Goal: Task Accomplishment & Management: Manage account settings

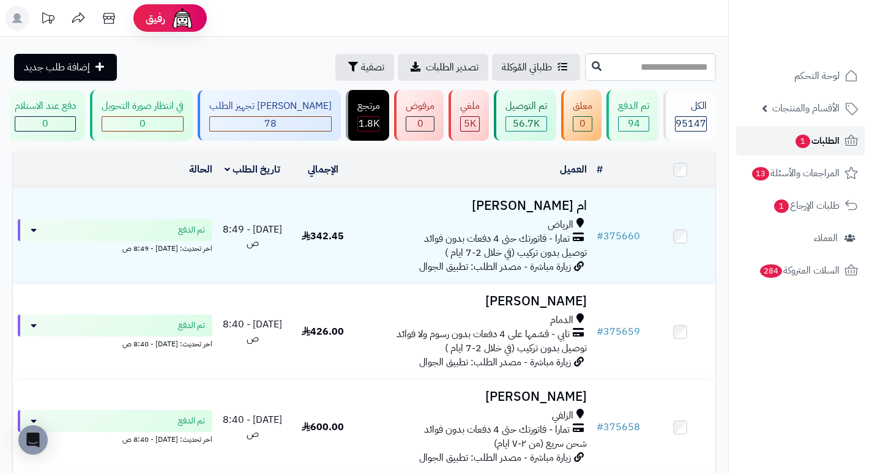
click at [809, 141] on span "الطلبات 1" at bounding box center [816, 140] width 45 height 17
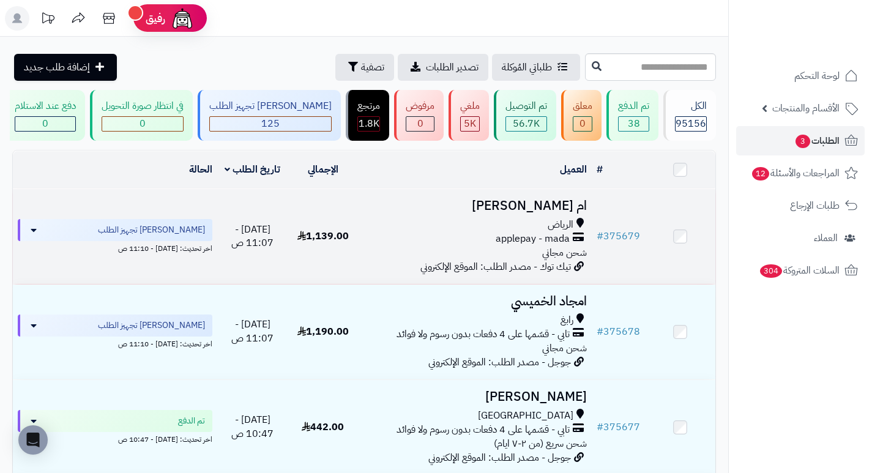
click at [557, 211] on h3 "ام [PERSON_NAME]" at bounding box center [475, 206] width 224 height 14
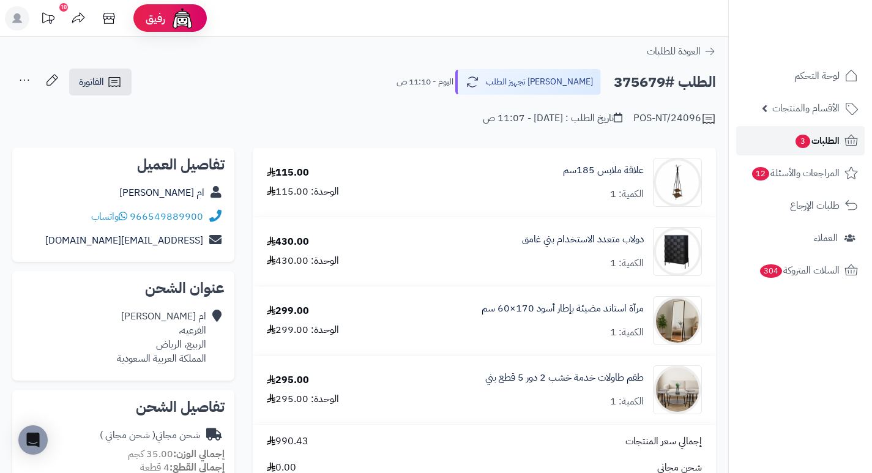
click at [813, 133] on span "الطلبات 3" at bounding box center [816, 140] width 45 height 17
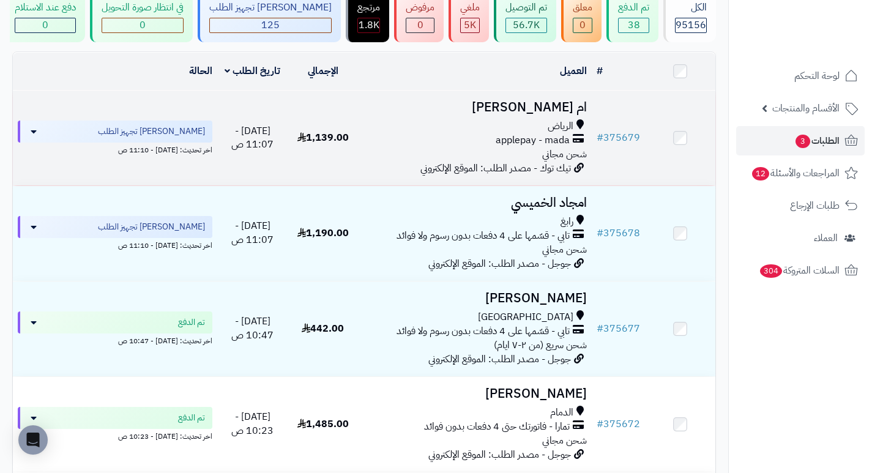
scroll to position [122, 0]
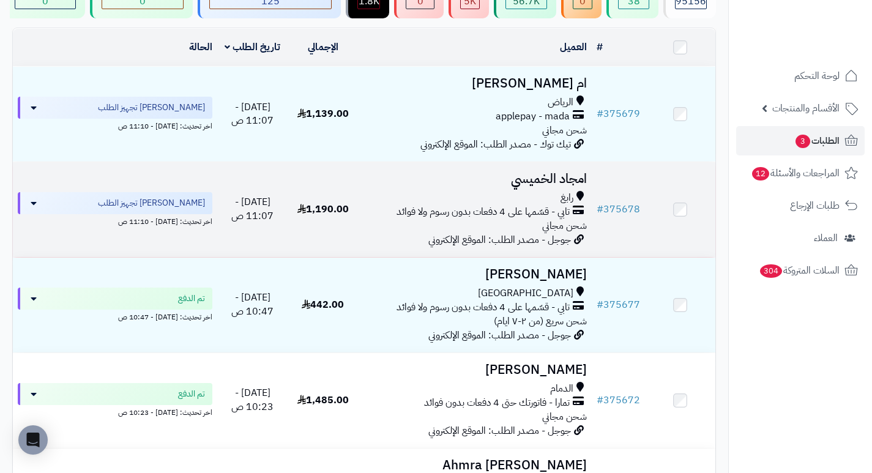
click at [572, 186] on h3 "امجاد الخميسي" at bounding box center [475, 179] width 224 height 14
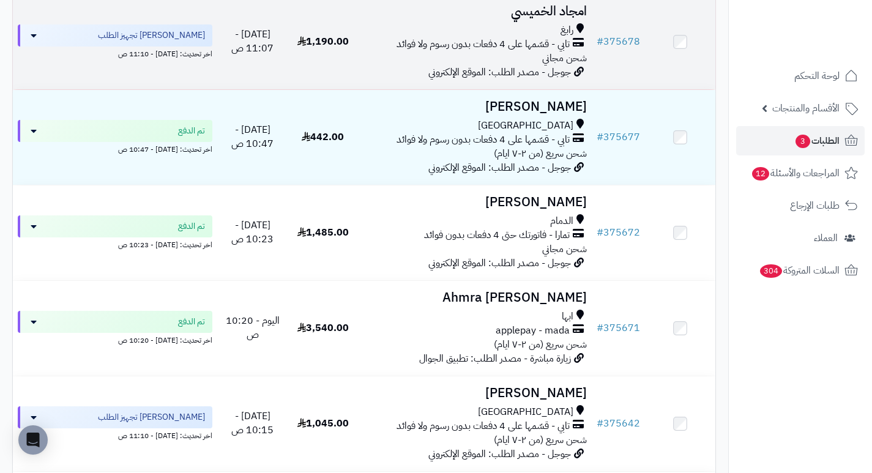
scroll to position [306, 0]
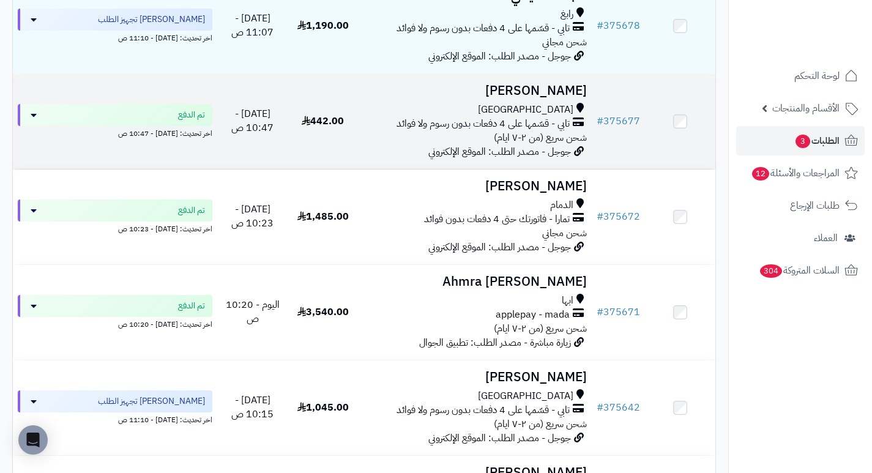
click at [569, 92] on h3 "عبدالله محمد" at bounding box center [475, 91] width 224 height 14
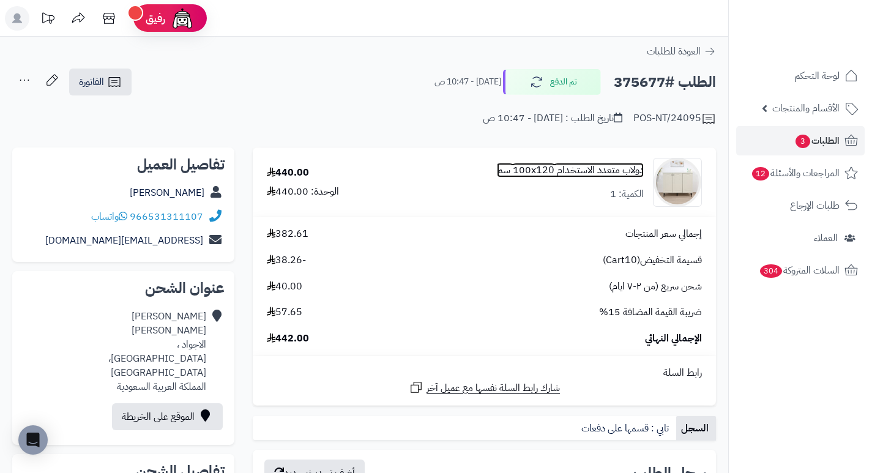
click at [600, 170] on link "دولاب متعدد الاستخدام 100x120 سم" at bounding box center [570, 170] width 147 height 14
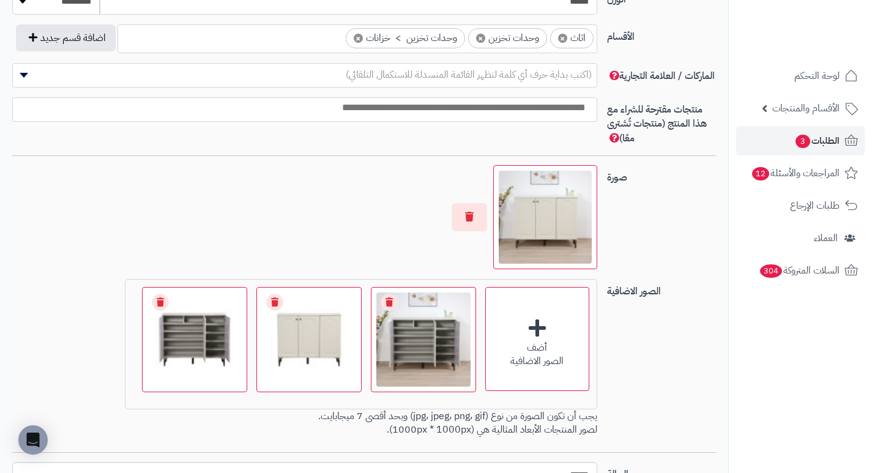
scroll to position [734, 0]
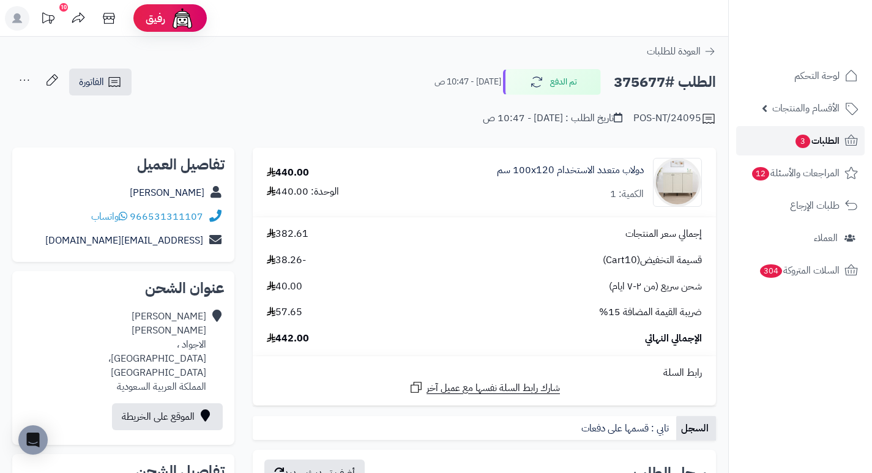
click at [795, 147] on span "الطلبات 3" at bounding box center [816, 140] width 45 height 17
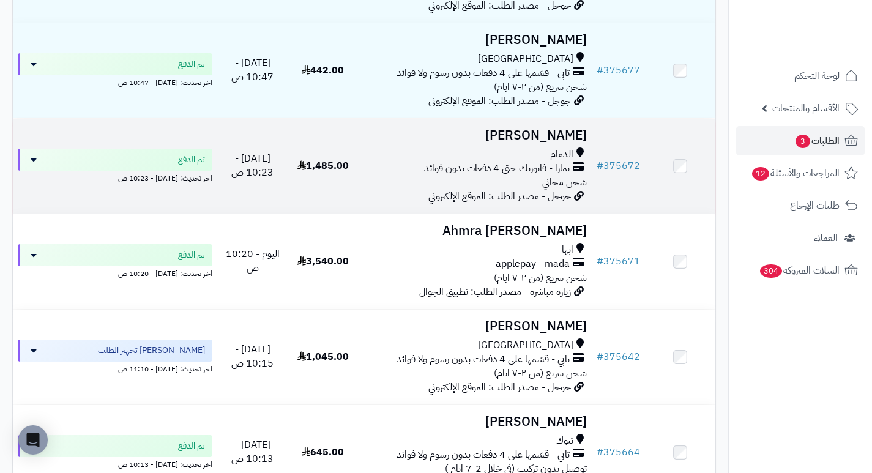
scroll to position [367, 0]
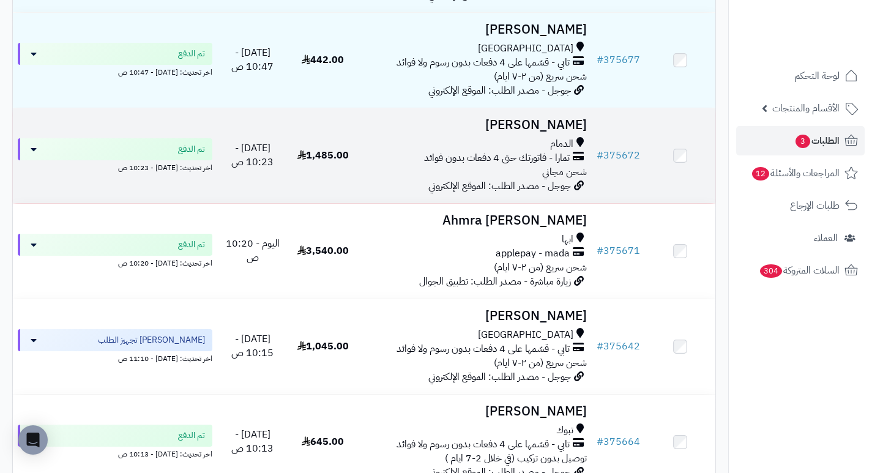
click at [570, 132] on h3 "Asmaa Alzuwaid" at bounding box center [475, 125] width 224 height 14
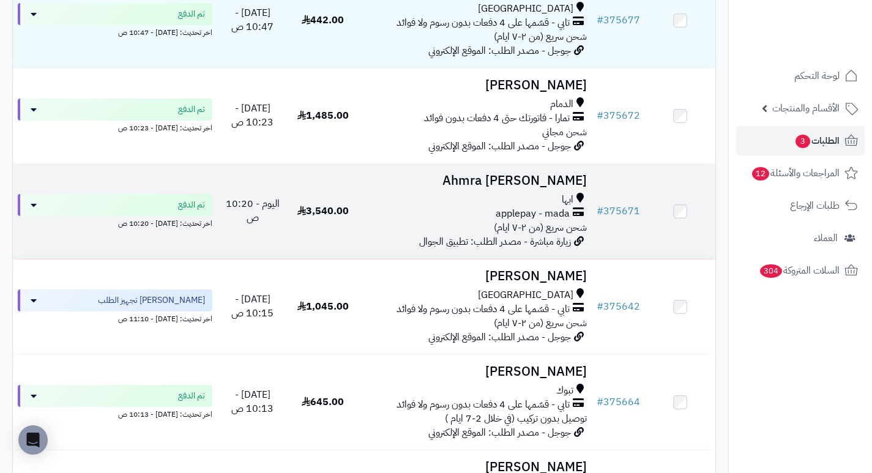
scroll to position [428, 0]
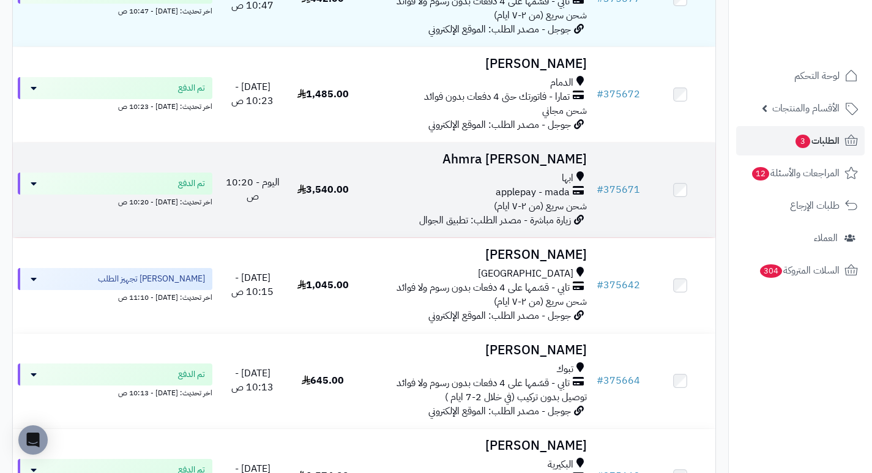
click at [564, 166] on h3 "[PERSON_NAME] Ahmra" at bounding box center [475, 159] width 224 height 14
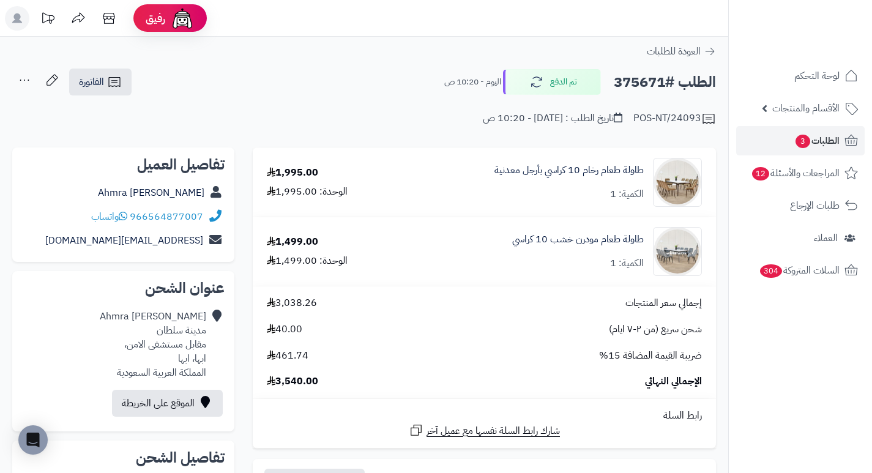
drag, startPoint x: 505, startPoint y: 201, endPoint x: 470, endPoint y: 199, distance: 35.0
click at [470, 199] on div "طاولة طعام رخام 10 كراسي بأرجل معدنية الكمية: 1" at bounding box center [558, 182] width 307 height 49
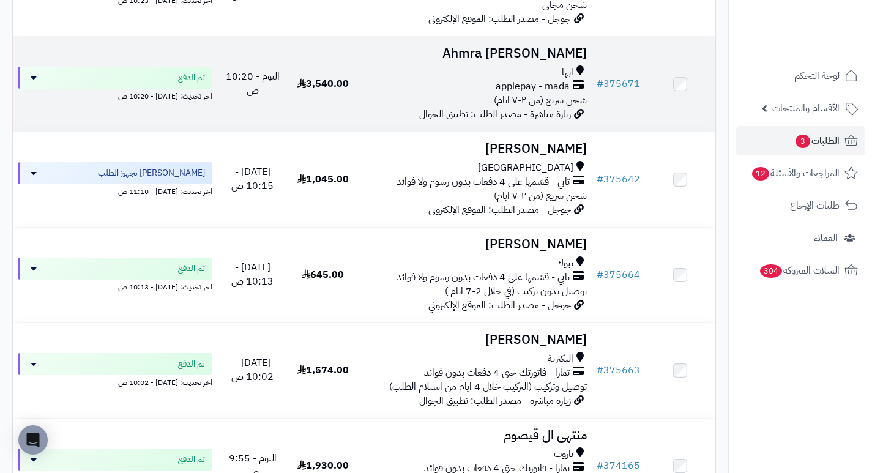
scroll to position [551, 0]
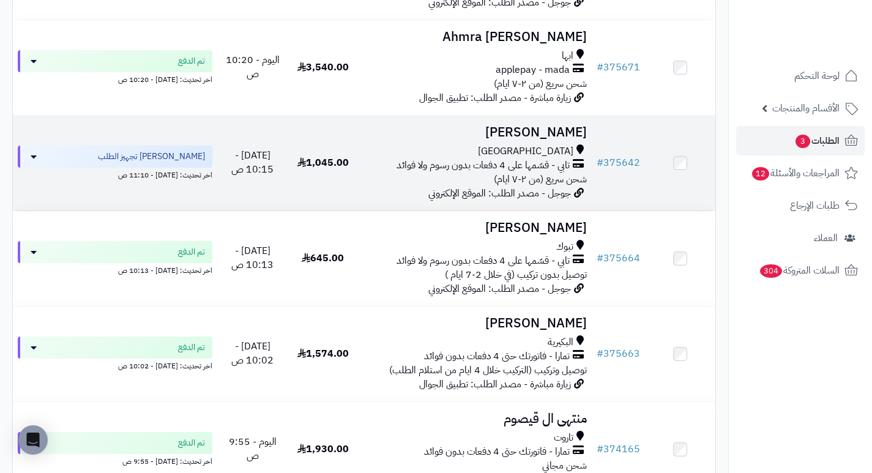
click at [568, 140] on h3 "عزام الجابري" at bounding box center [475, 132] width 224 height 14
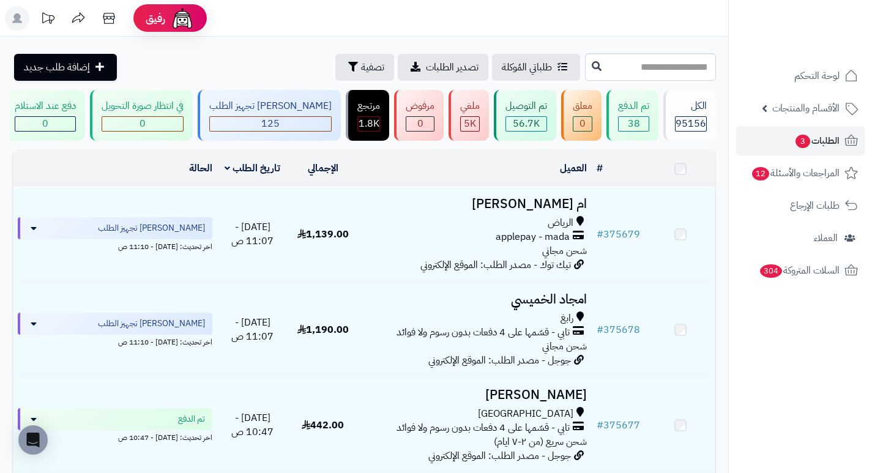
scroll to position [551, 0]
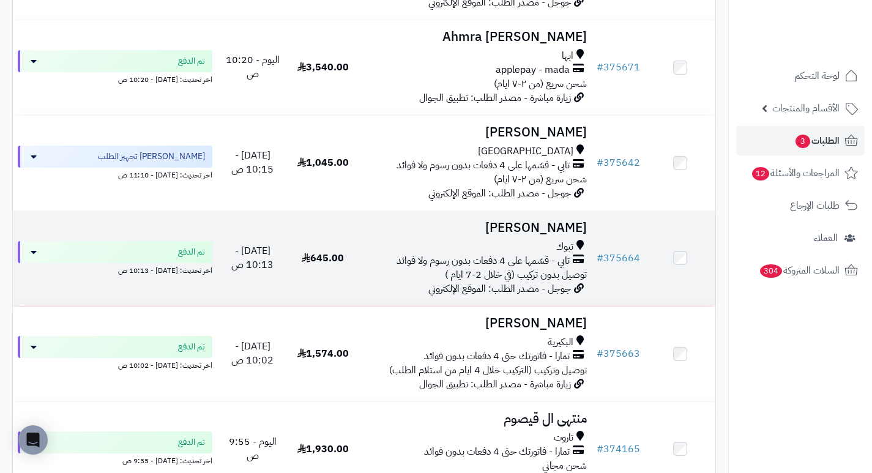
click at [568, 232] on h3 "[PERSON_NAME]" at bounding box center [475, 228] width 224 height 14
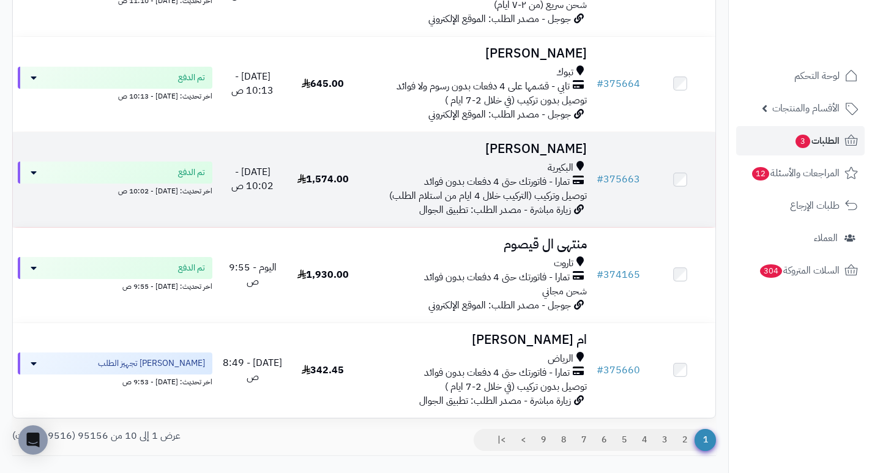
scroll to position [734, 0]
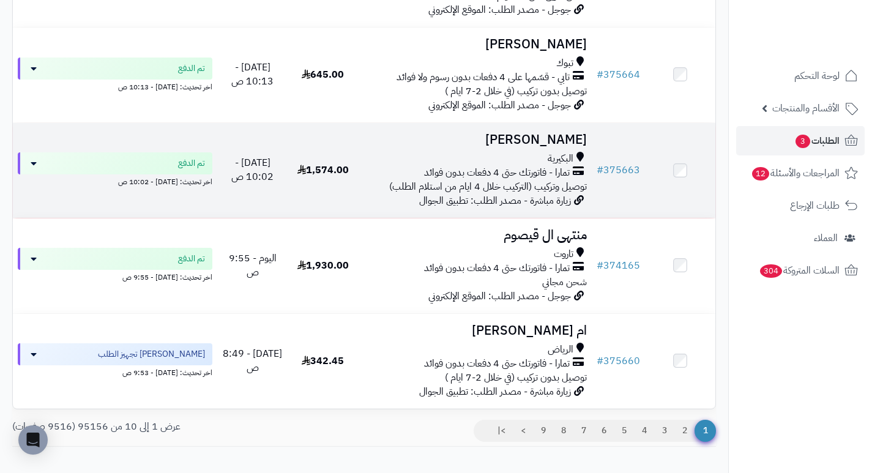
click at [561, 146] on h3 "[PERSON_NAME]" at bounding box center [475, 140] width 224 height 14
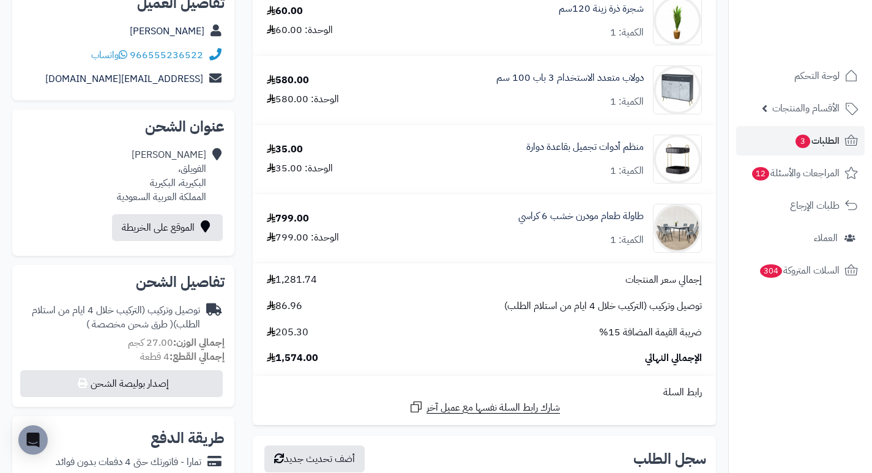
scroll to position [184, 0]
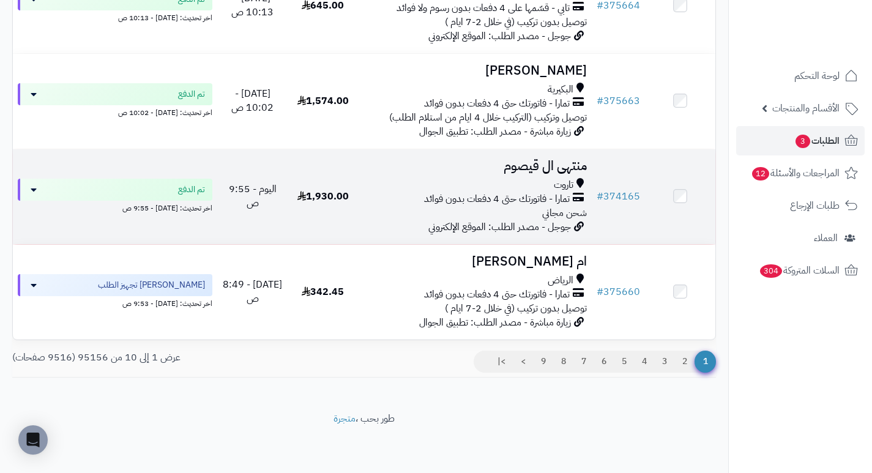
scroll to position [811, 0]
click at [544, 167] on h3 "منتهى ال قيصوم" at bounding box center [475, 166] width 224 height 14
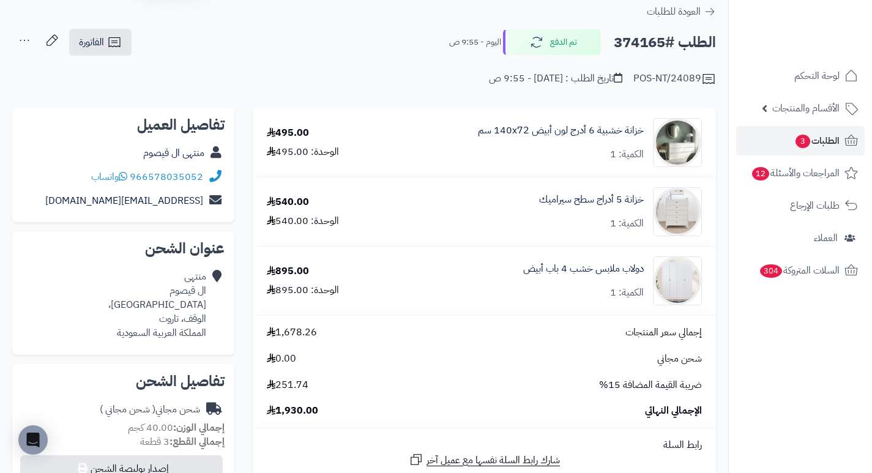
scroll to position [61, 0]
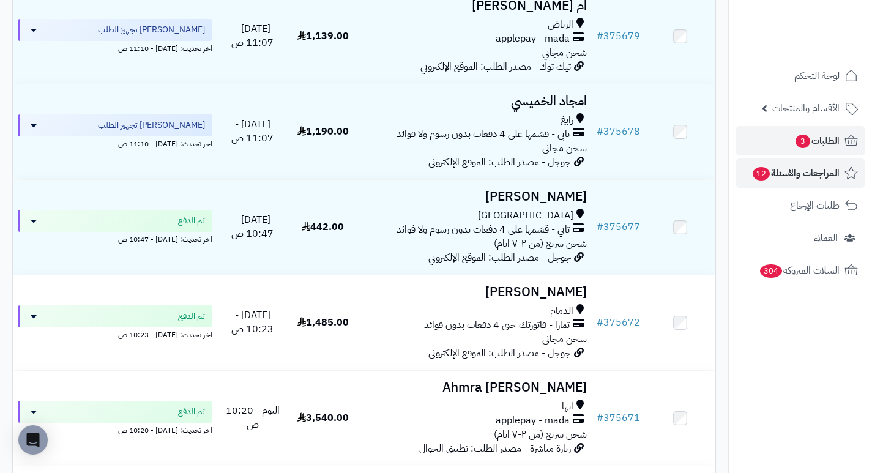
scroll to position [199, 0]
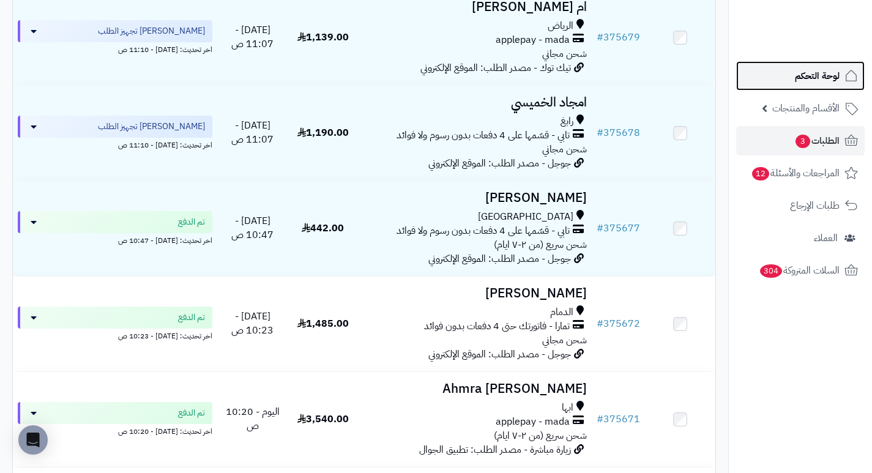
click at [807, 79] on span "لوحة التحكم" at bounding box center [817, 75] width 45 height 17
click at [807, 78] on span "لوحة التحكم" at bounding box center [817, 75] width 45 height 17
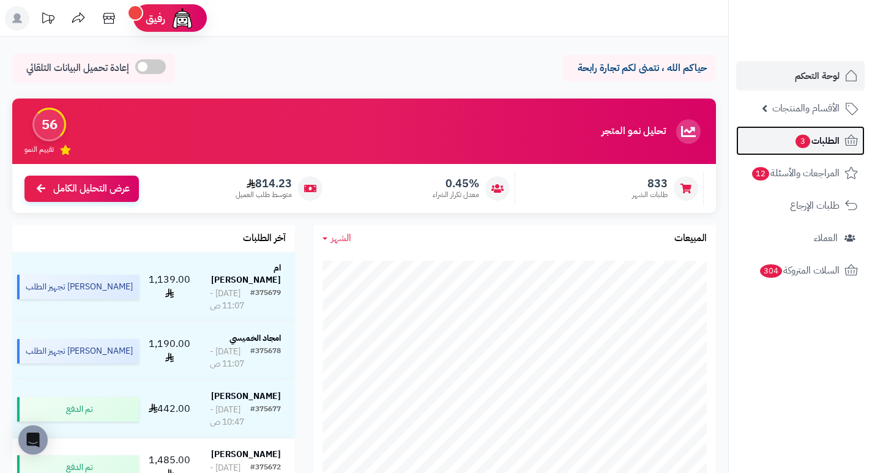
click at [803, 143] on span "3" at bounding box center [803, 141] width 15 height 13
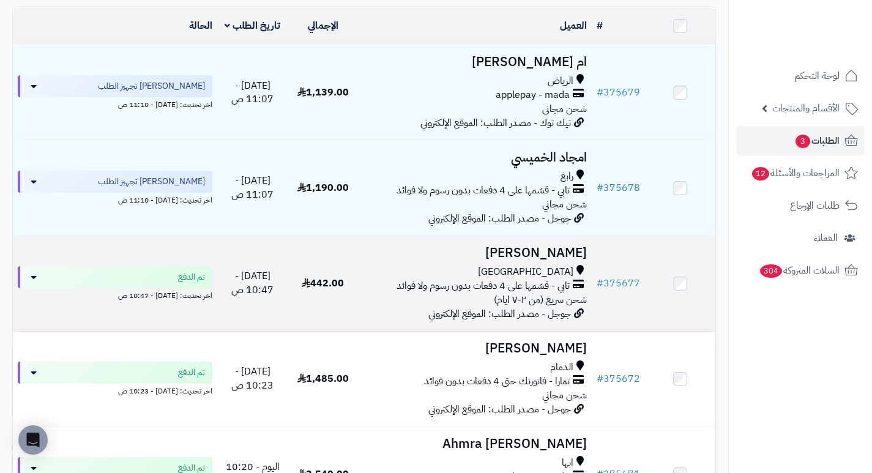
scroll to position [122, 0]
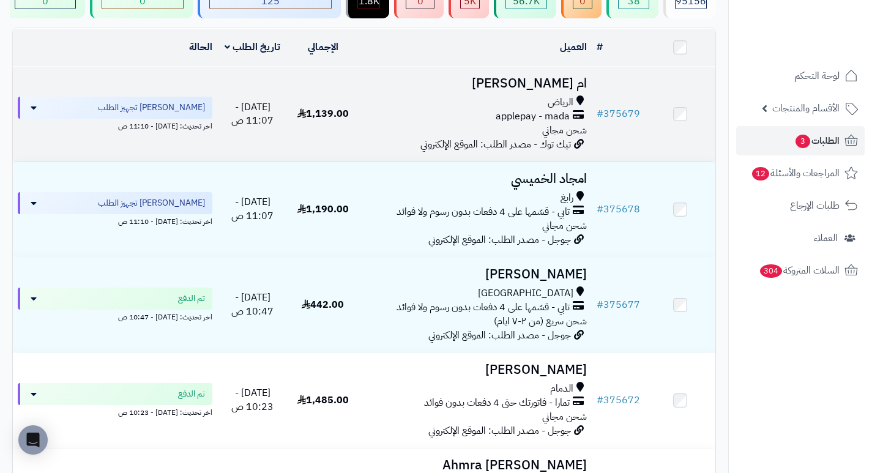
click at [521, 91] on h3 "ام [PERSON_NAME]" at bounding box center [475, 84] width 224 height 14
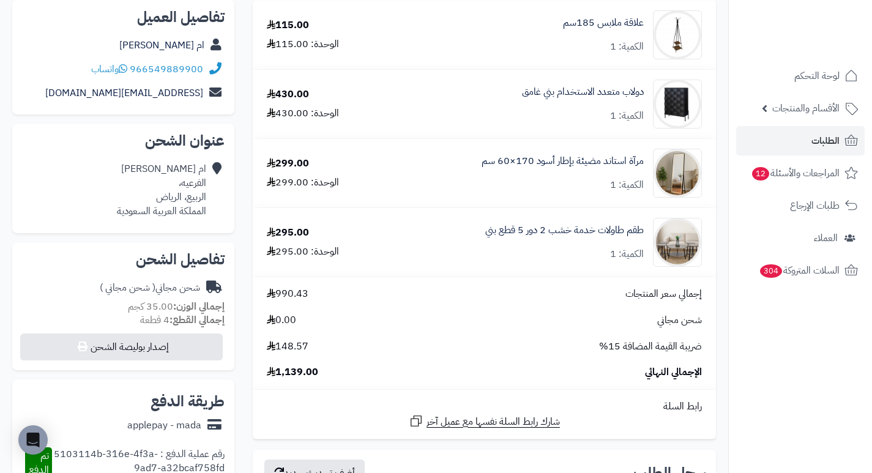
scroll to position [184, 0]
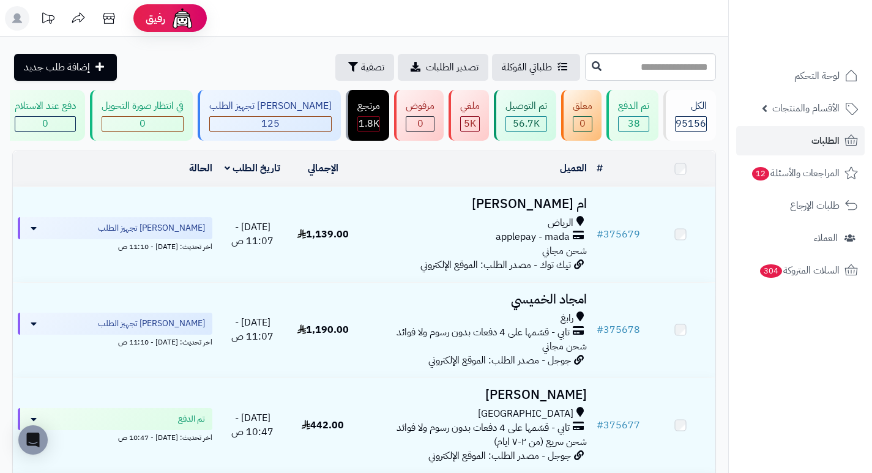
scroll to position [122, 0]
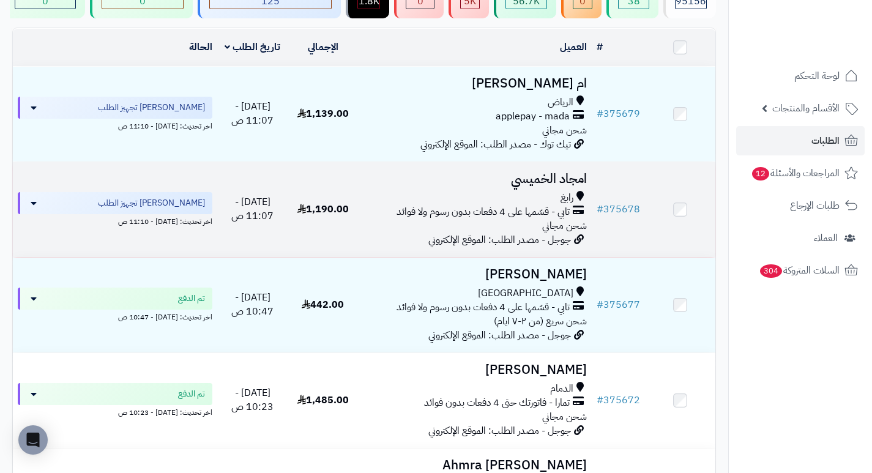
click at [532, 186] on h3 "امجاد الخميسي" at bounding box center [475, 179] width 224 height 14
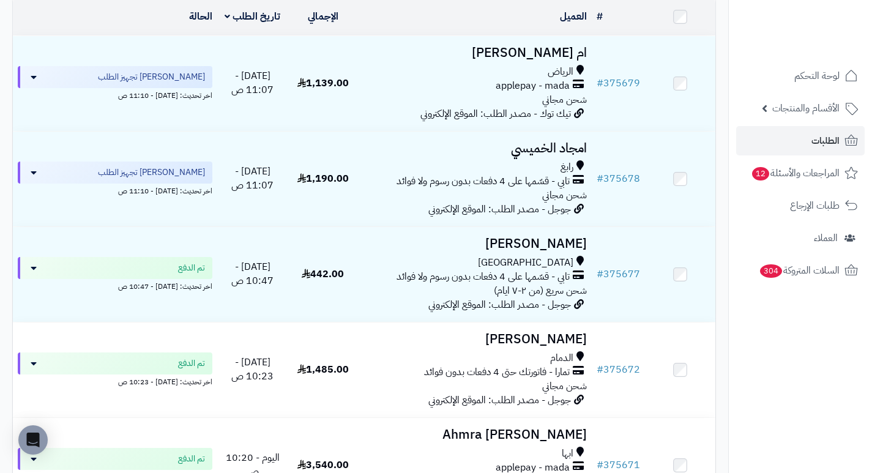
scroll to position [184, 0]
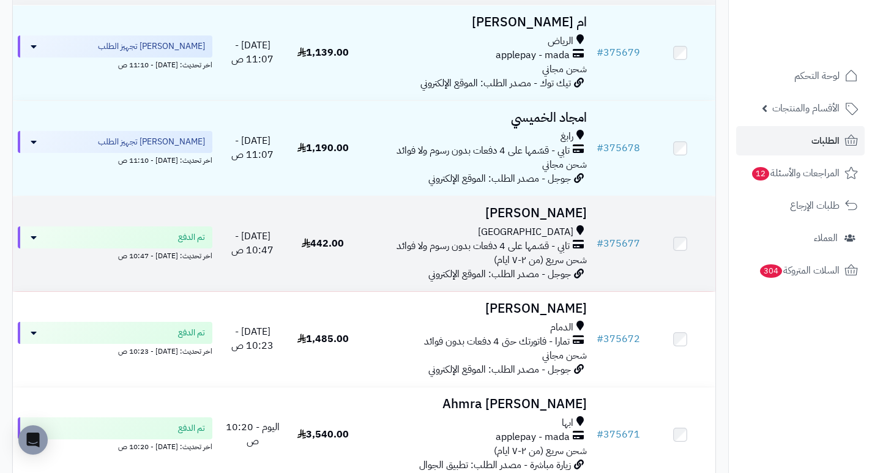
click at [551, 218] on h3 "عبدالله محمد" at bounding box center [475, 213] width 224 height 14
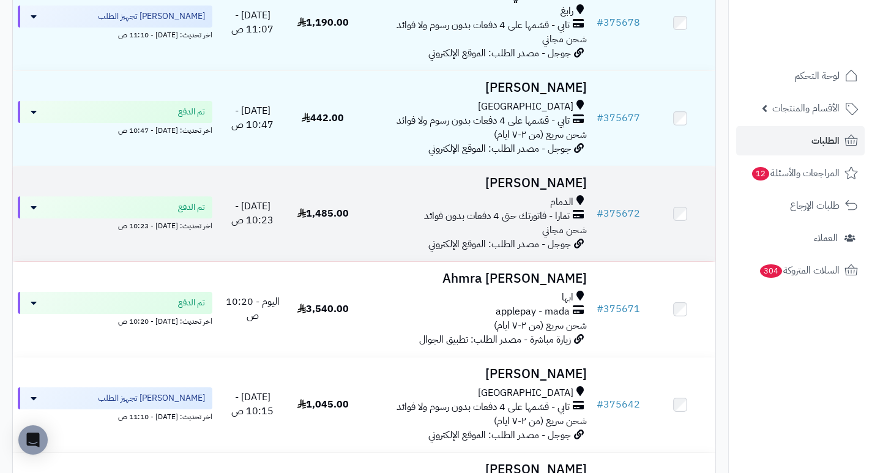
scroll to position [319, 0]
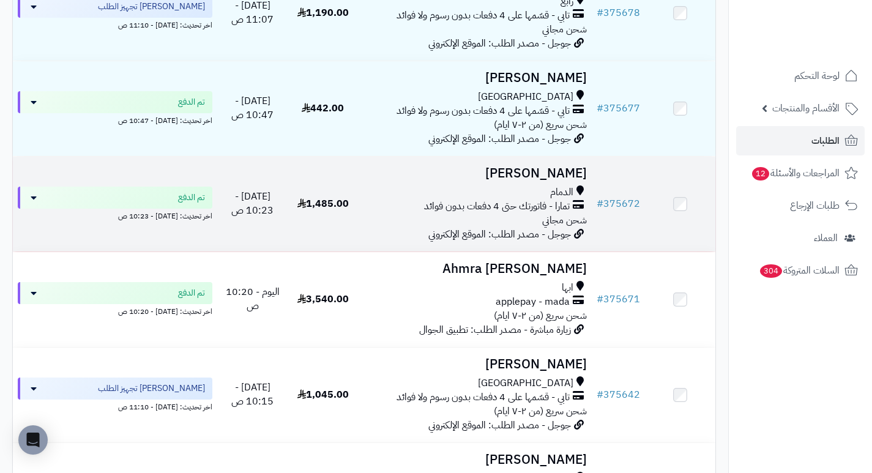
click at [553, 180] on h3 "Asmaa Alzuwaid" at bounding box center [475, 173] width 224 height 14
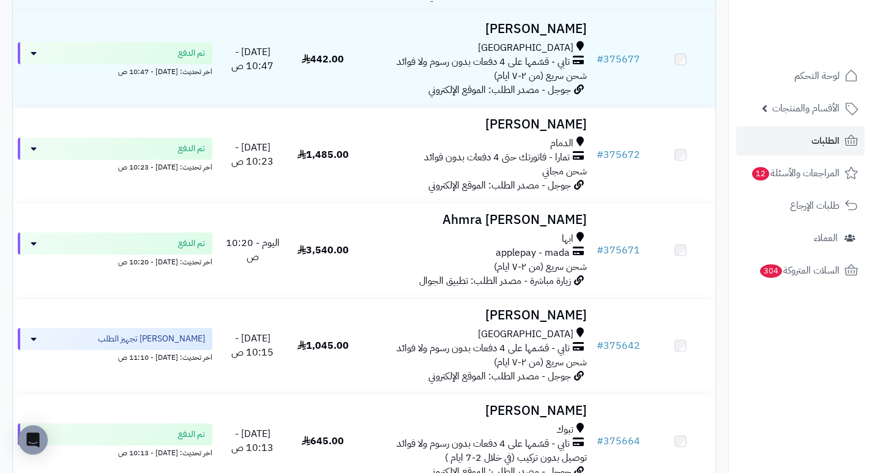
scroll to position [380, 0]
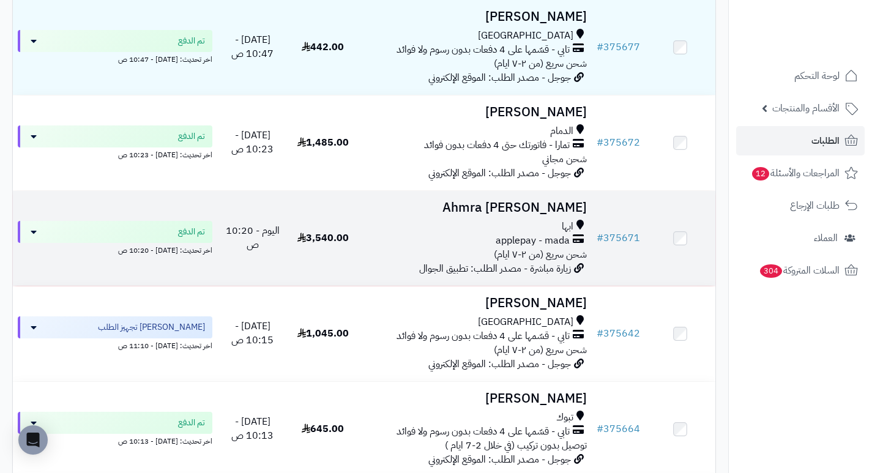
click at [559, 209] on h3 "[PERSON_NAME] Ahmra" at bounding box center [475, 208] width 224 height 14
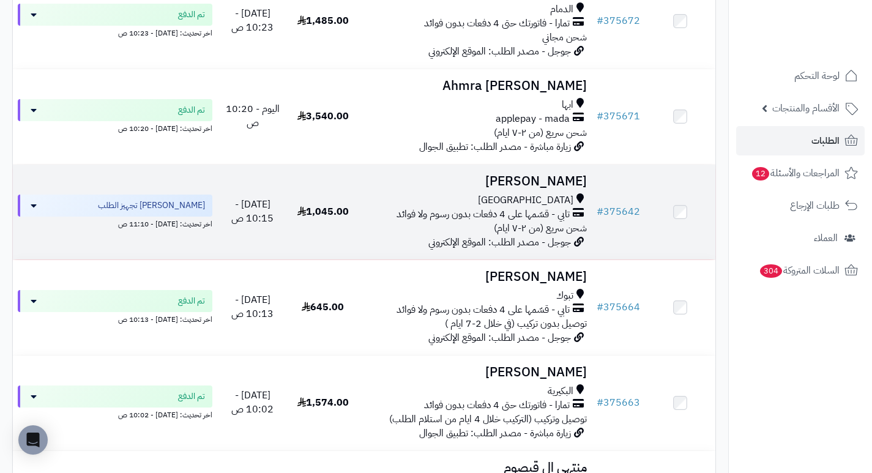
scroll to position [503, 0]
click at [559, 188] on h3 "[PERSON_NAME]" at bounding box center [475, 181] width 224 height 14
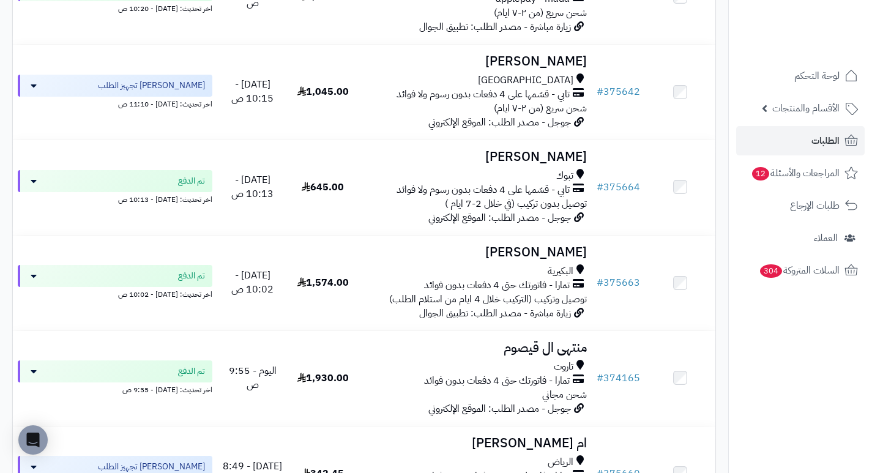
scroll to position [625, 0]
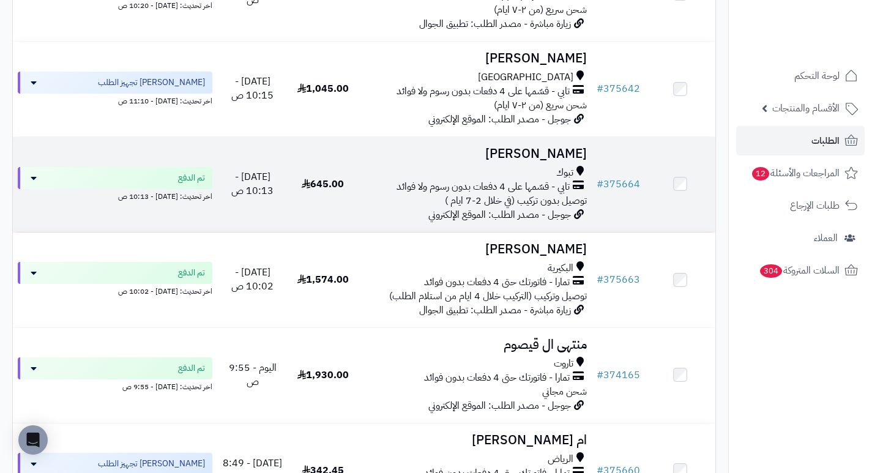
click at [531, 157] on h3 "Mohammed Albalawi" at bounding box center [475, 154] width 224 height 14
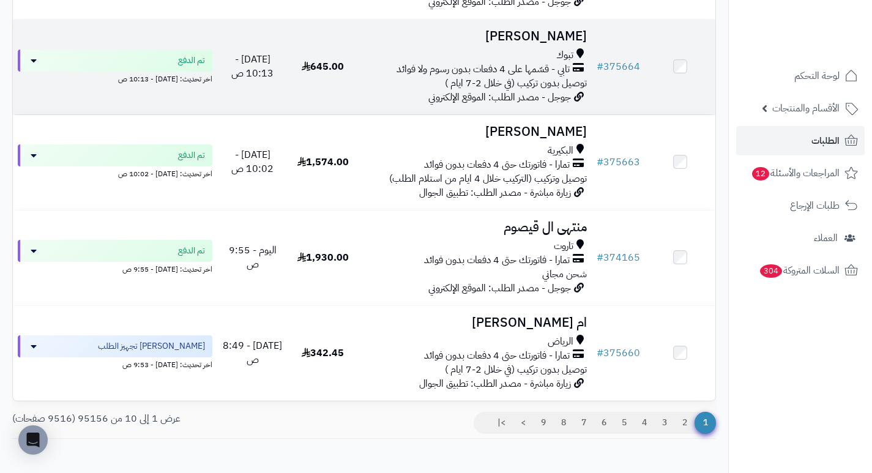
scroll to position [747, 0]
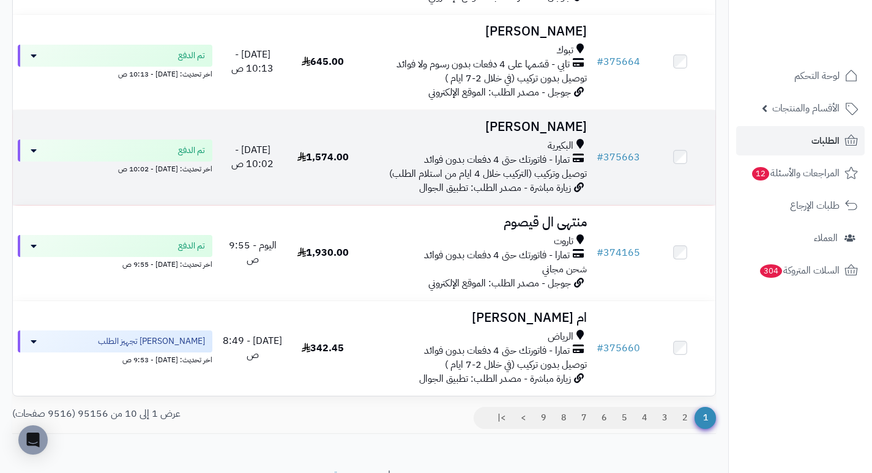
click at [564, 134] on h3 "[PERSON_NAME]" at bounding box center [475, 127] width 224 height 14
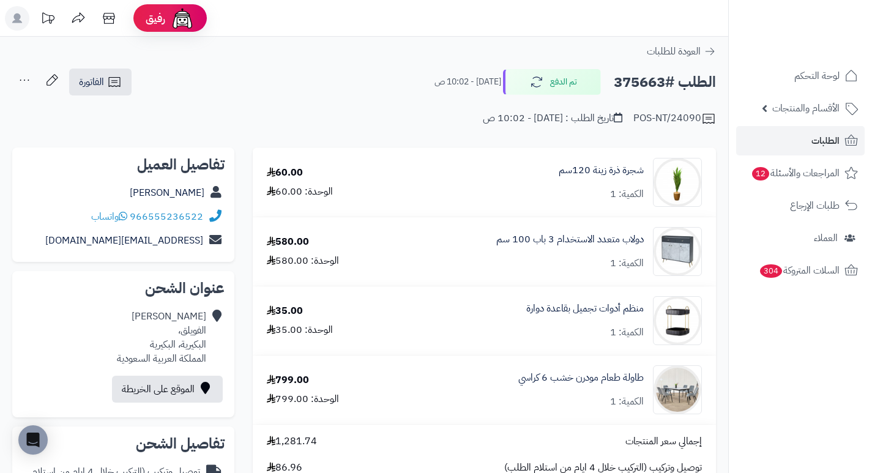
scroll to position [61, 0]
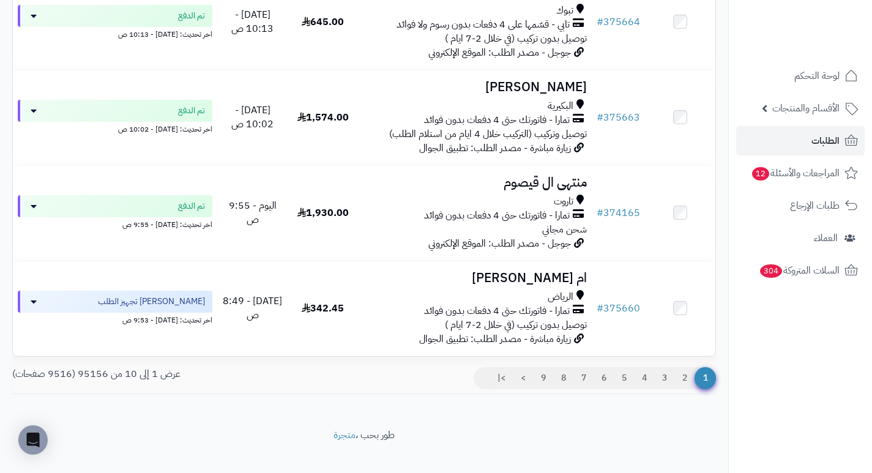
scroll to position [809, 0]
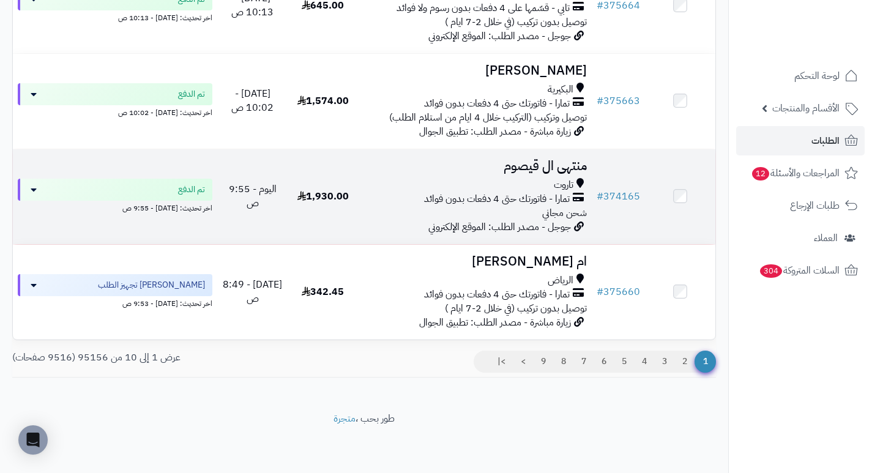
click at [557, 173] on h3 "منتهى ال قيصوم" at bounding box center [475, 166] width 224 height 14
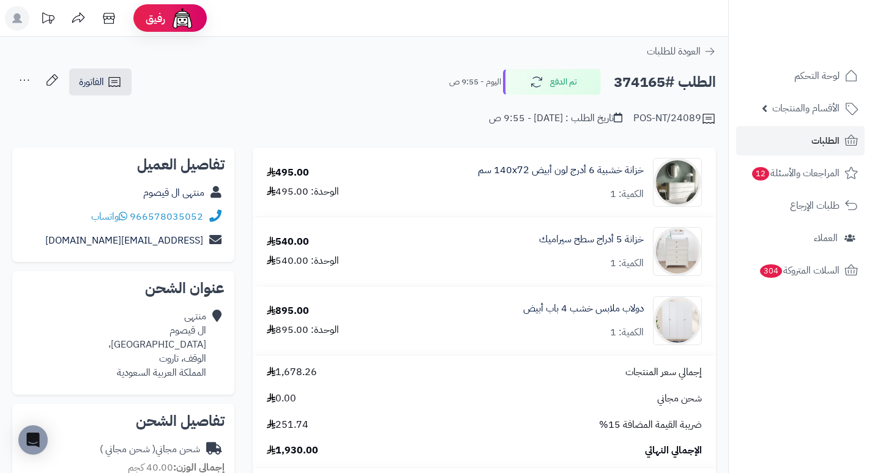
drag, startPoint x: 544, startPoint y: 196, endPoint x: 513, endPoint y: 200, distance: 31.4
click at [513, 200] on div "خزانة خشبية 6 أدرج لون أبيض 140x72 سم الكمية: 1" at bounding box center [561, 182] width 166 height 38
drag, startPoint x: 513, startPoint y: 200, endPoint x: 503, endPoint y: 200, distance: 9.8
click at [503, 200] on div "خزانة خشبية 6 أدرج لون أبيض 140x72 سم الكمية: 1" at bounding box center [561, 182] width 166 height 38
click at [575, 240] on link "خزانة 5 أدراج سطح سيراميك" at bounding box center [591, 240] width 105 height 14
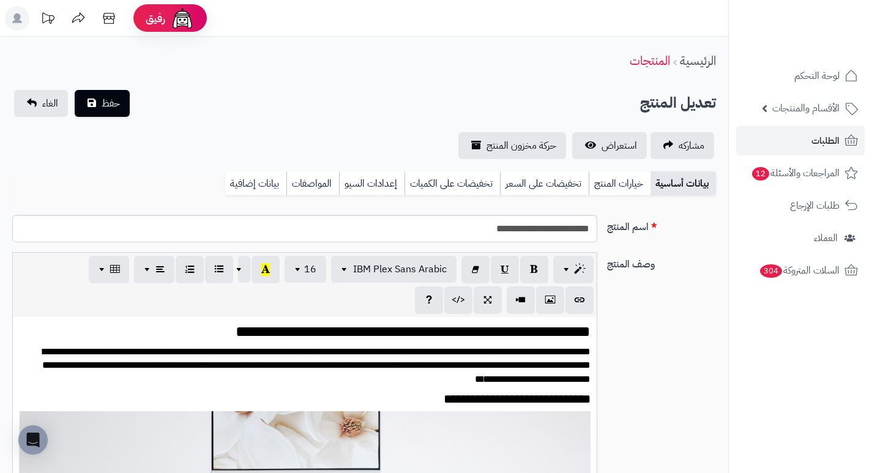
scroll to position [223, 0]
click at [555, 230] on input "**********" at bounding box center [304, 229] width 585 height 28
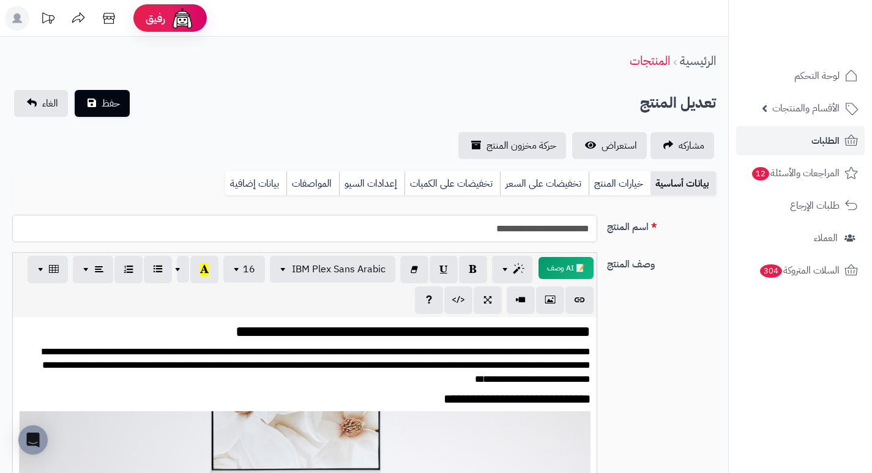
click at [555, 230] on input "**********" at bounding box center [304, 229] width 585 height 28
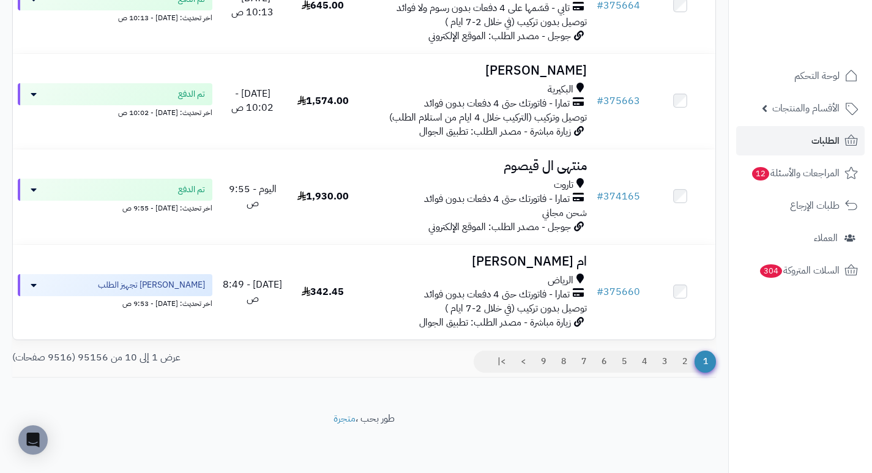
scroll to position [811, 0]
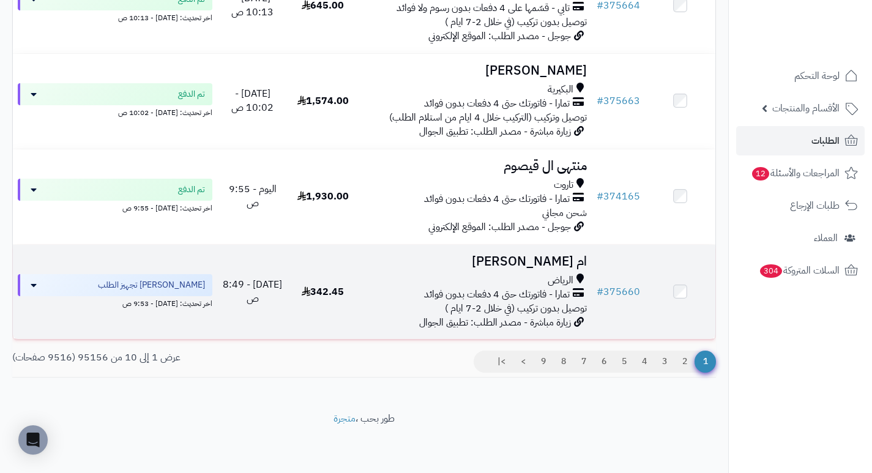
click at [577, 264] on h3 "ام [PERSON_NAME]" at bounding box center [475, 262] width 224 height 14
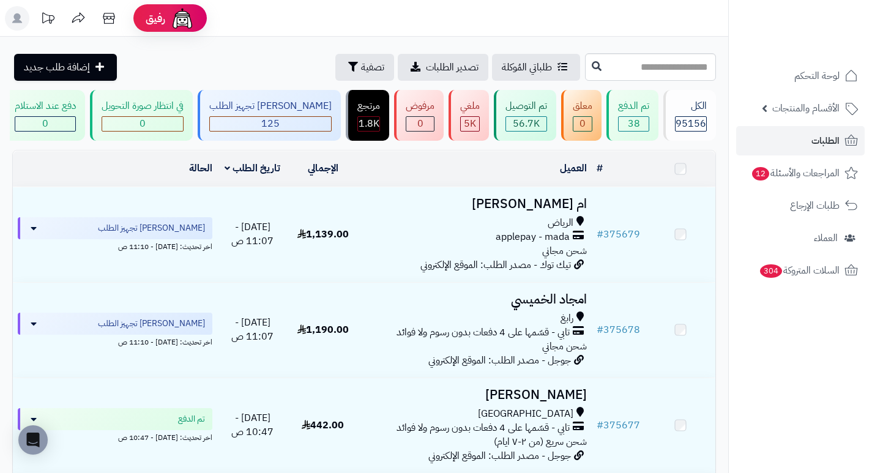
scroll to position [811, 0]
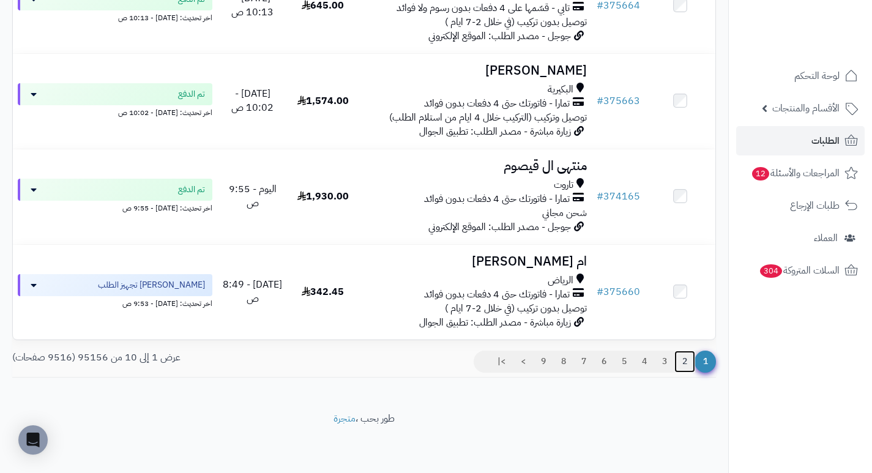
click at [687, 361] on link "2" at bounding box center [684, 362] width 21 height 22
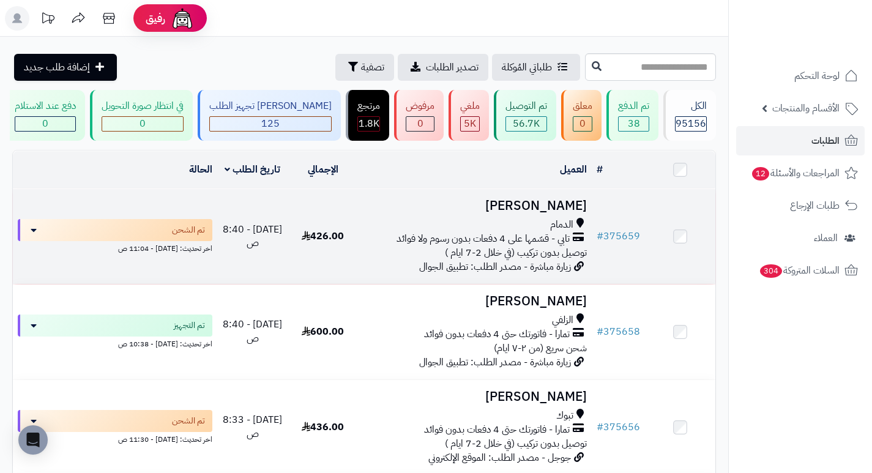
click at [559, 213] on h3 "[PERSON_NAME]" at bounding box center [475, 206] width 224 height 14
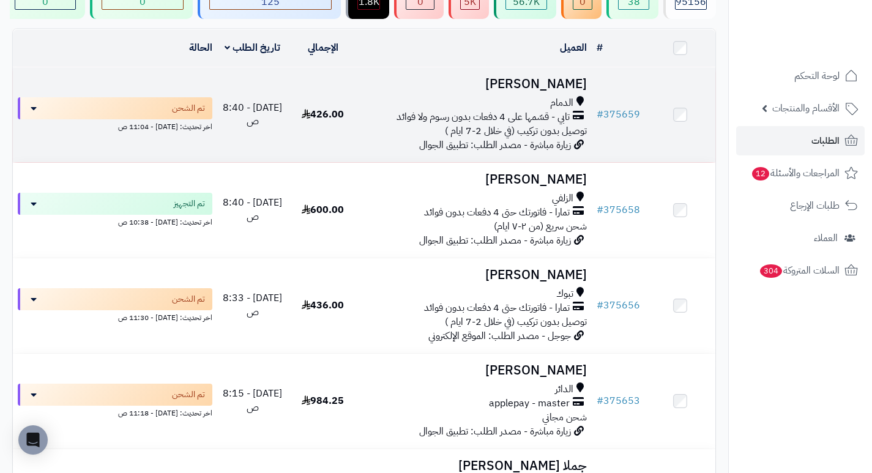
scroll to position [122, 0]
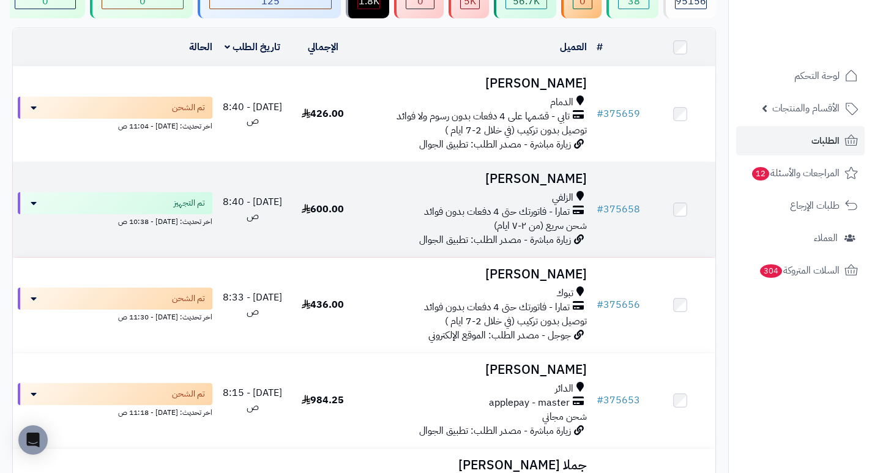
click at [540, 186] on h3 "Nouf Ahmad" at bounding box center [475, 179] width 224 height 14
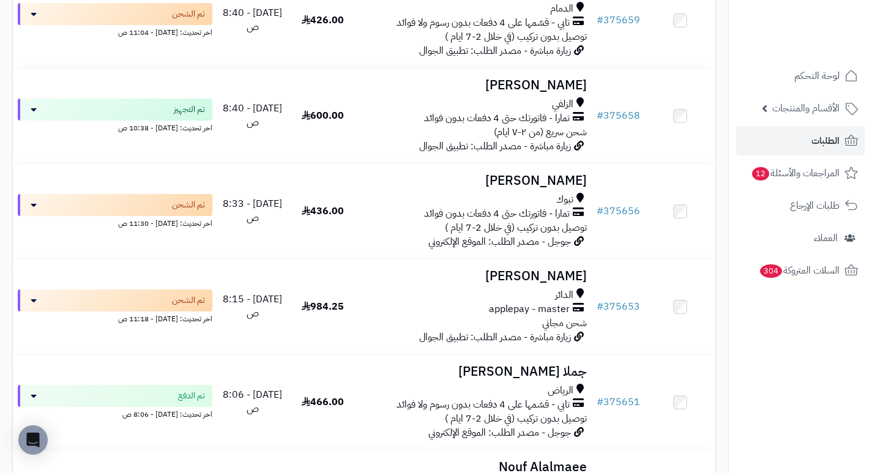
scroll to position [245, 0]
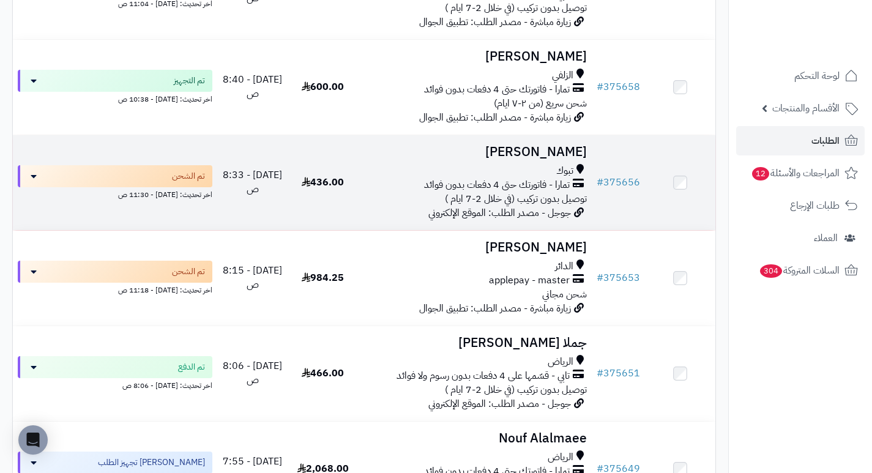
click at [562, 159] on h3 "[PERSON_NAME]" at bounding box center [475, 152] width 224 height 14
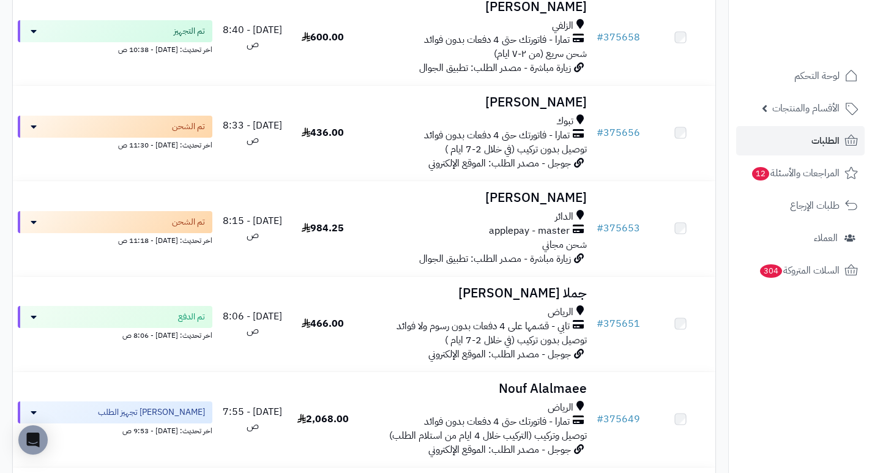
scroll to position [306, 0]
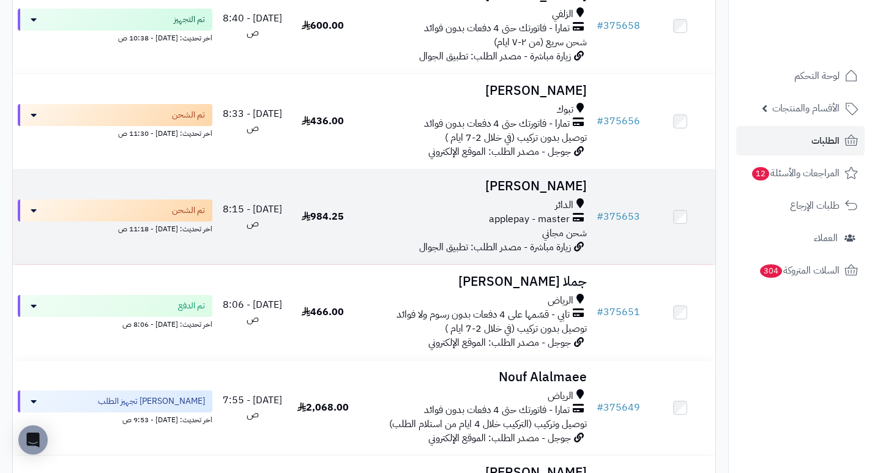
click at [550, 187] on h3 "[PERSON_NAME]" at bounding box center [475, 186] width 224 height 14
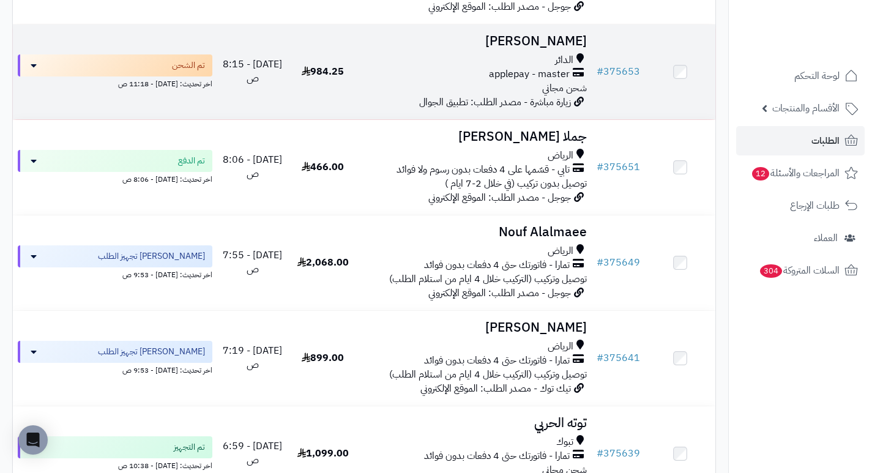
scroll to position [490, 0]
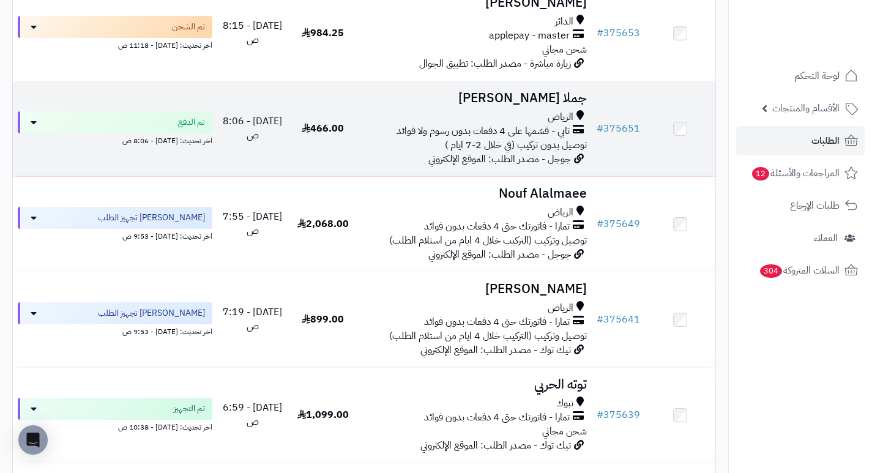
click at [570, 99] on h3 "جملا [PERSON_NAME]" at bounding box center [475, 98] width 224 height 14
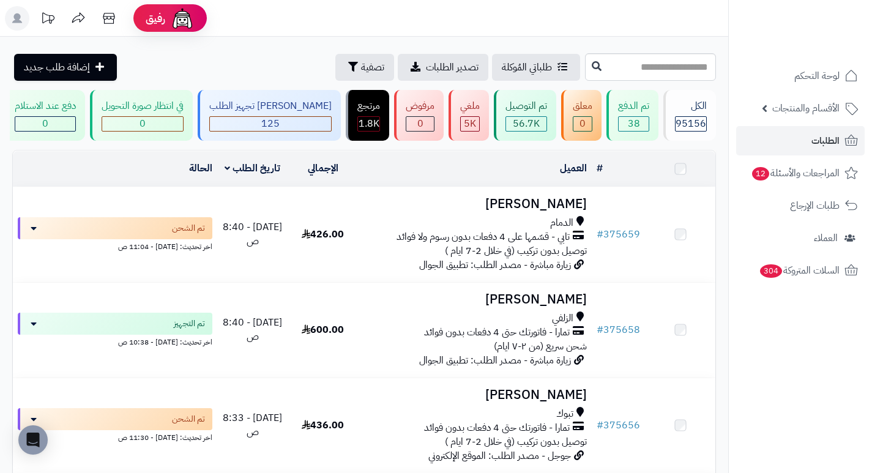
scroll to position [490, 0]
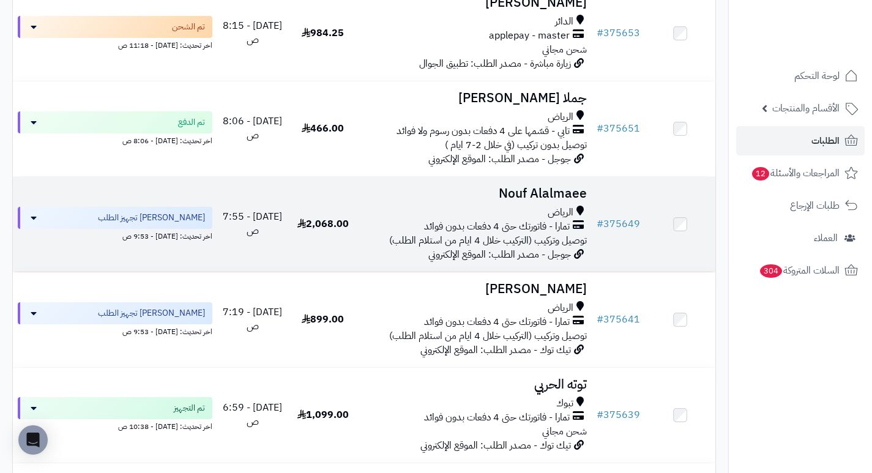
click at [507, 196] on h3 "Nouf Alalmaee" at bounding box center [475, 194] width 224 height 14
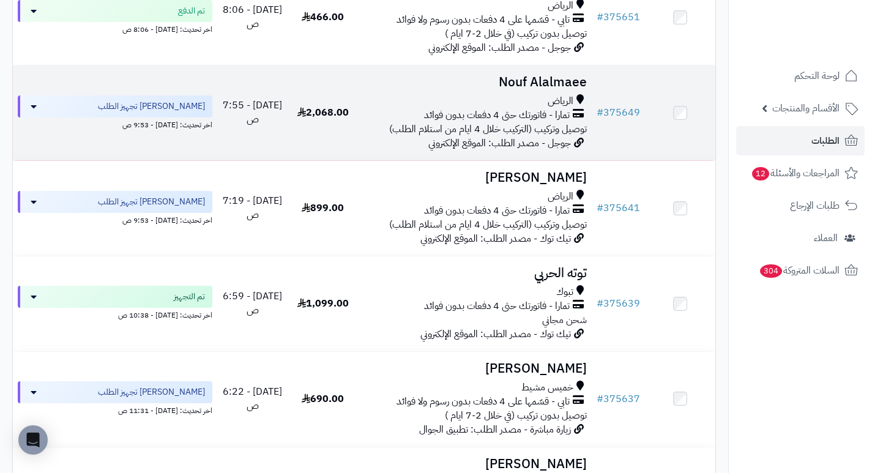
scroll to position [612, 0]
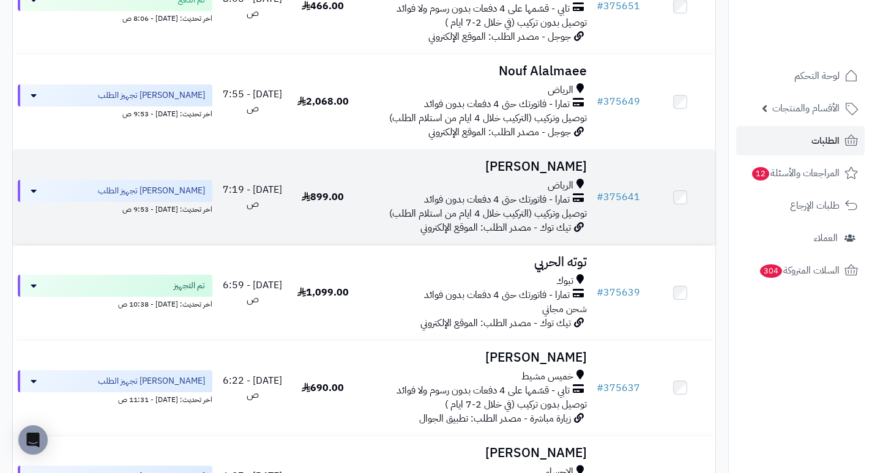
click at [563, 173] on h3 "[PERSON_NAME]" at bounding box center [475, 167] width 224 height 14
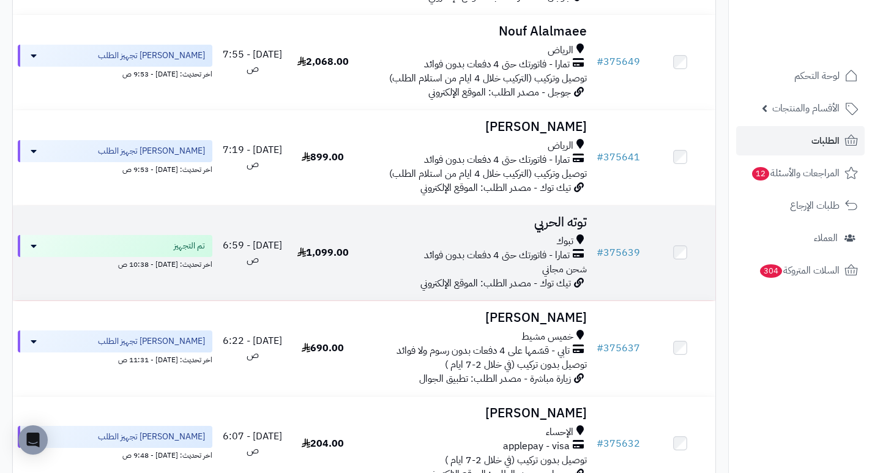
scroll to position [673, 0]
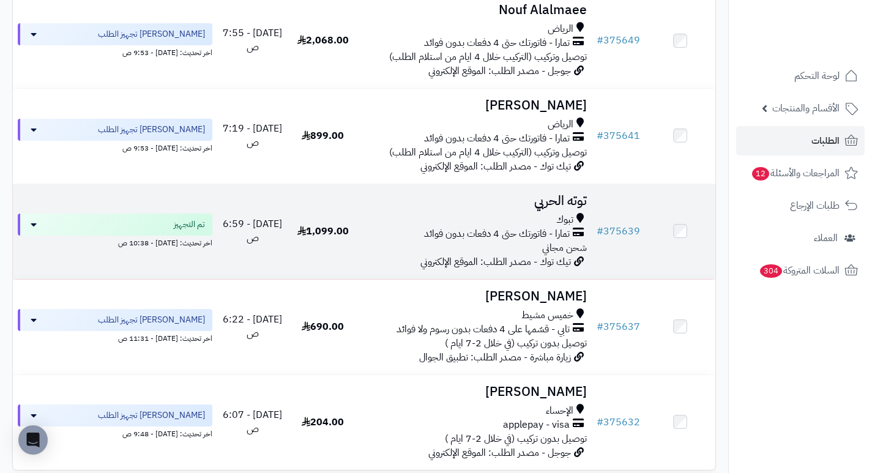
click at [578, 203] on h3 "توته الحربي" at bounding box center [475, 201] width 224 height 14
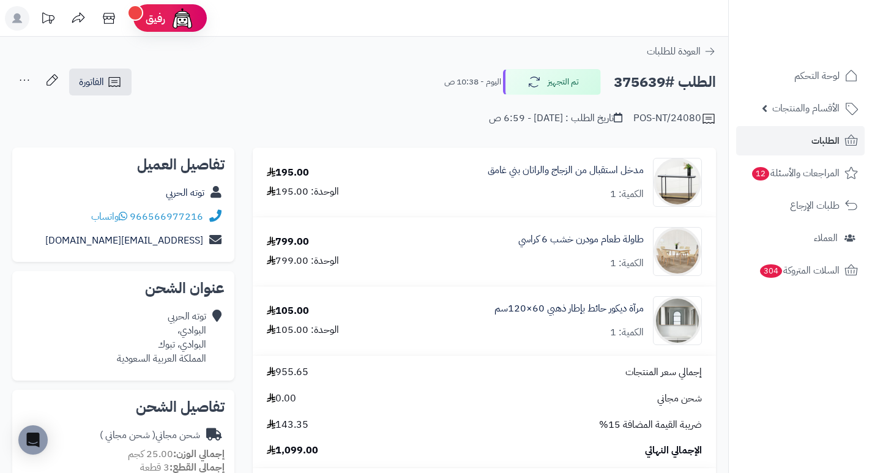
drag, startPoint x: 506, startPoint y: 199, endPoint x: 443, endPoint y: 211, distance: 64.2
click at [443, 211] on td "مدخل استقبال من الزجاج والراتان بني غامق الكمية: 1" at bounding box center [552, 182] width 327 height 69
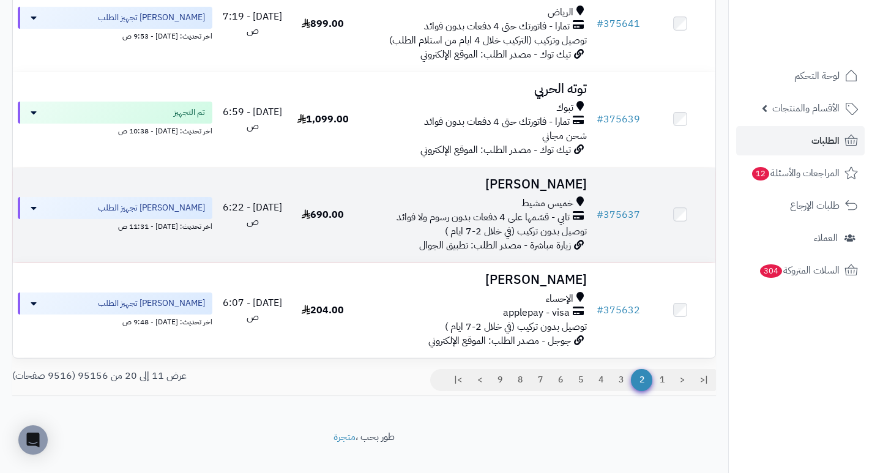
scroll to position [796, 0]
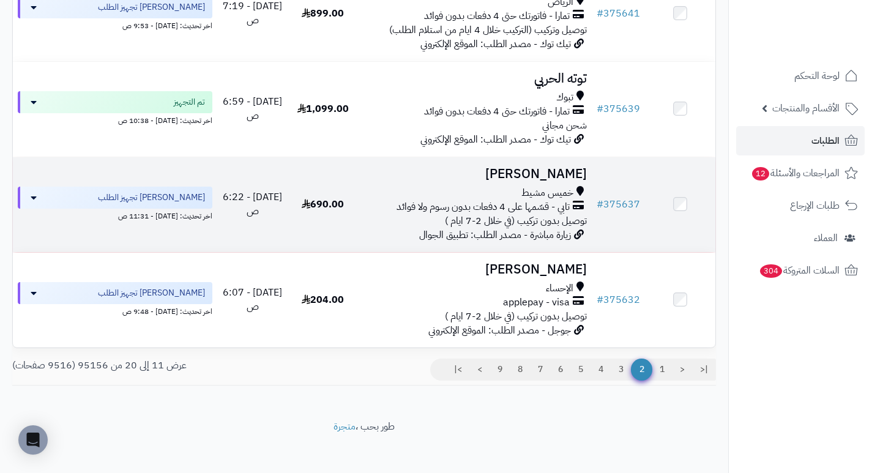
click at [561, 179] on h3 "[PERSON_NAME]" at bounding box center [475, 174] width 224 height 14
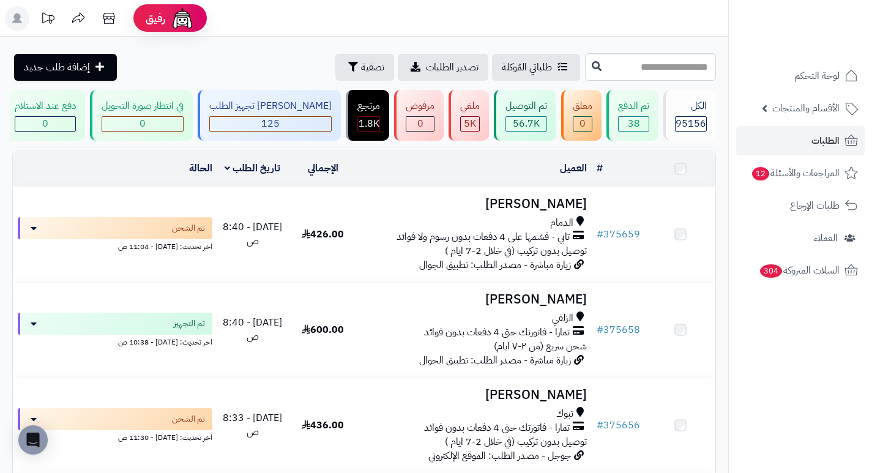
scroll to position [811, 0]
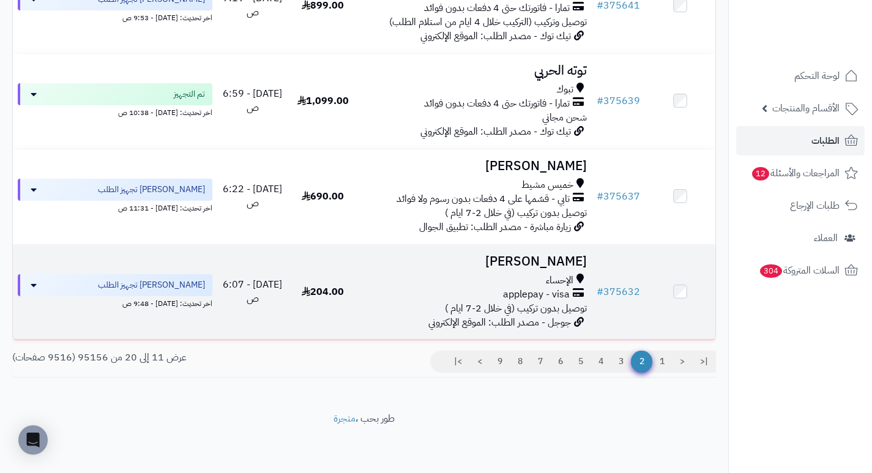
click at [545, 256] on h3 "انور عبدالرحمن" at bounding box center [475, 262] width 224 height 14
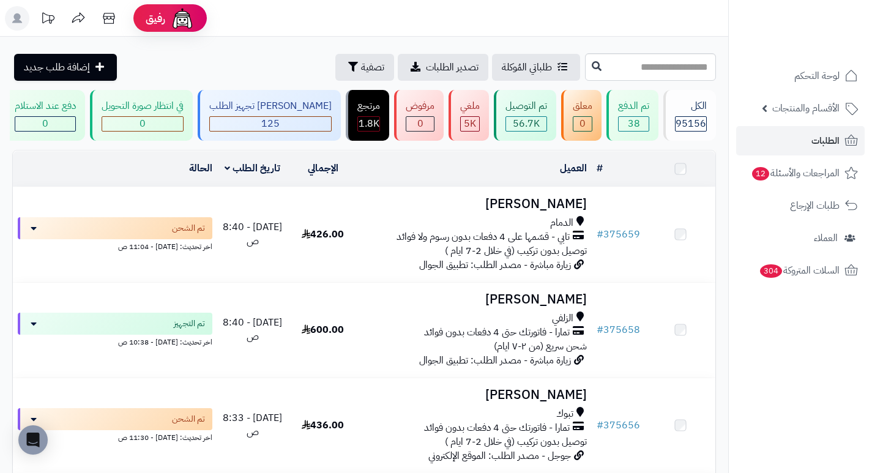
scroll to position [811, 0]
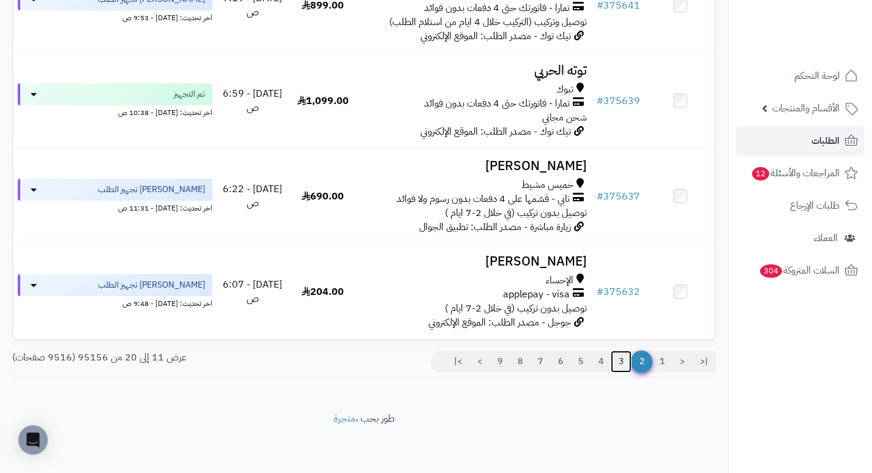
click at [621, 362] on link "3" at bounding box center [621, 362] width 21 height 22
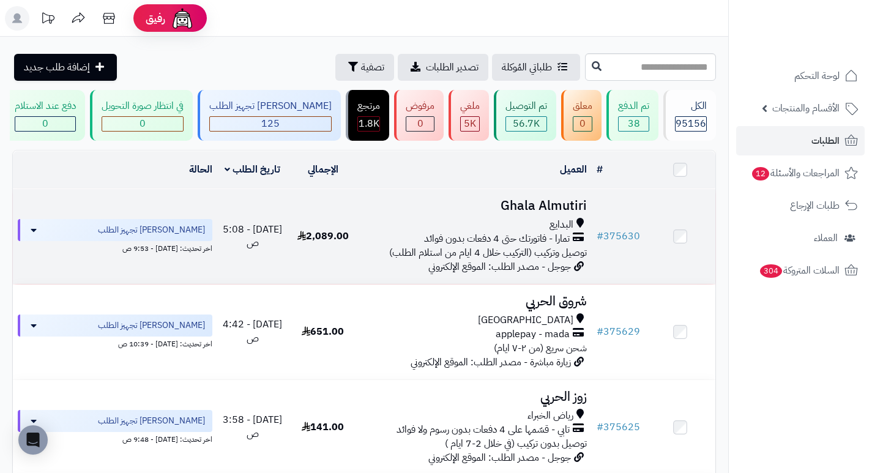
click at [567, 207] on h3 "Ghala Almutiri" at bounding box center [475, 206] width 224 height 14
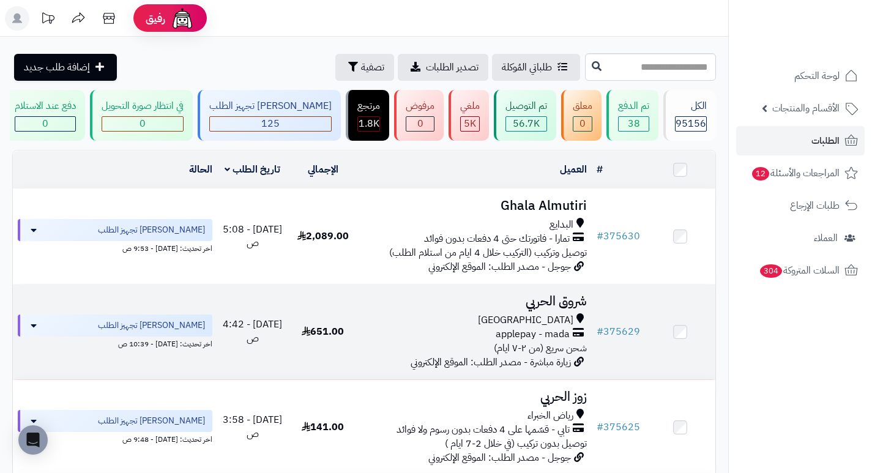
click at [539, 307] on h3 "شروق الحربي" at bounding box center [475, 301] width 224 height 14
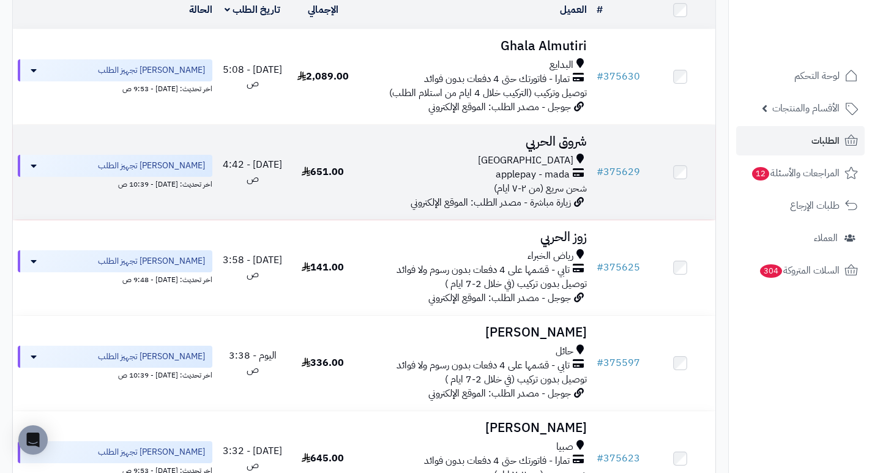
scroll to position [184, 0]
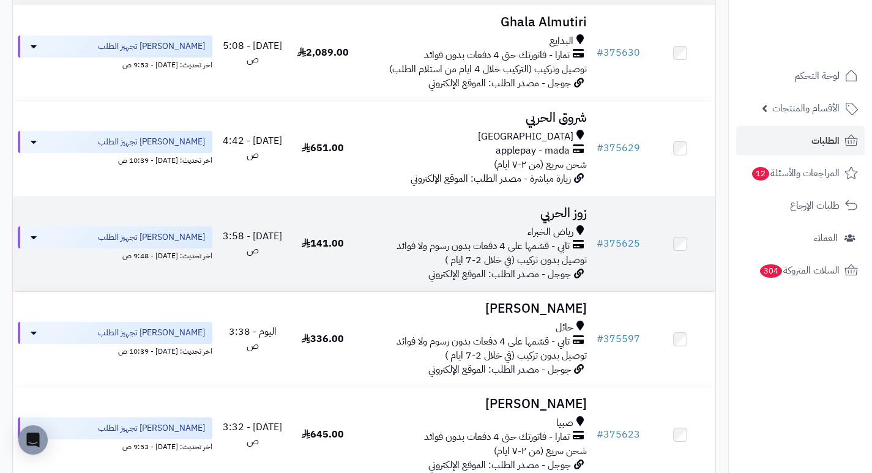
click at [578, 217] on h3 "زوز الحربي" at bounding box center [475, 213] width 224 height 14
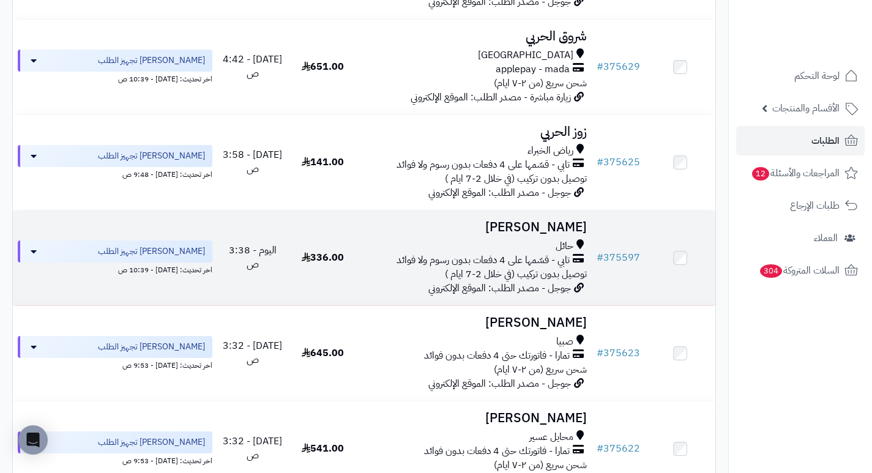
scroll to position [306, 0]
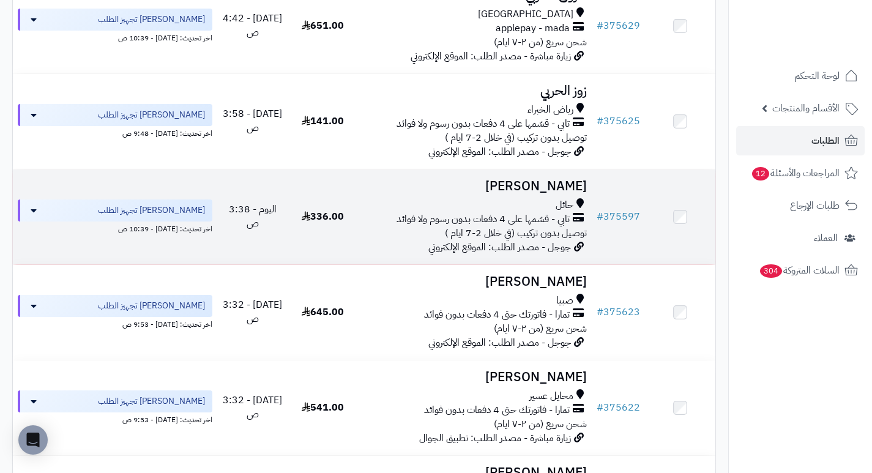
click at [556, 193] on h3 "[PERSON_NAME]" at bounding box center [475, 186] width 224 height 14
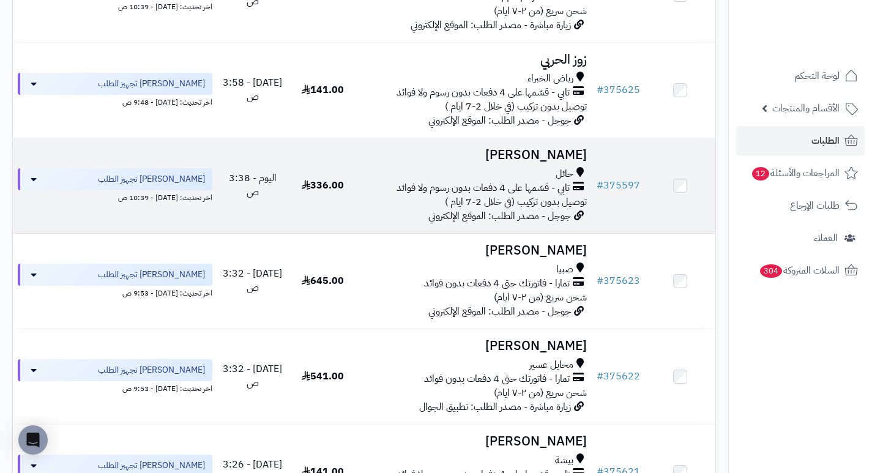
scroll to position [367, 0]
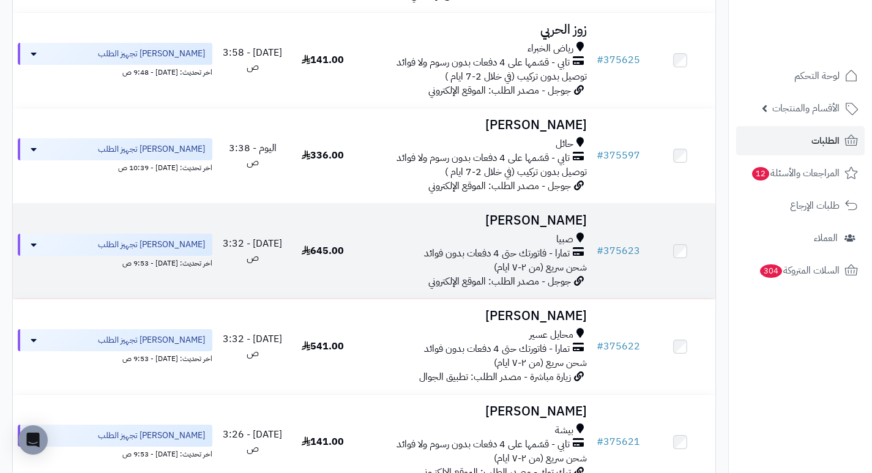
click at [567, 226] on h3 "[PERSON_NAME]" at bounding box center [475, 221] width 224 height 14
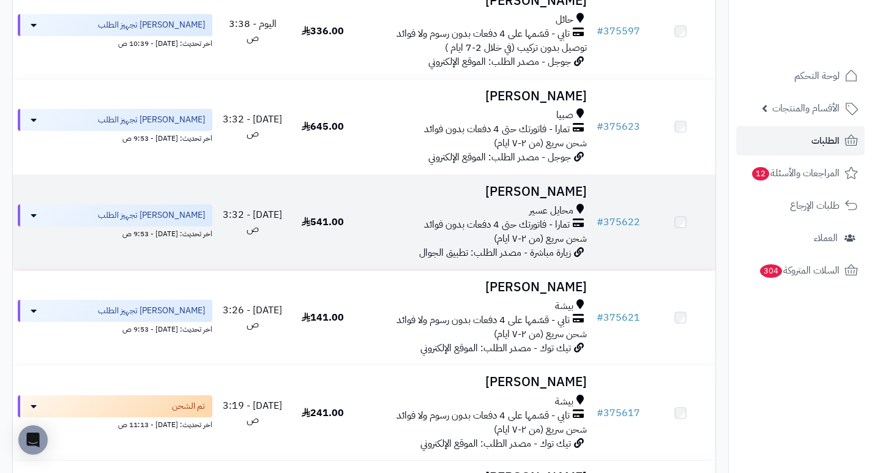
scroll to position [490, 0]
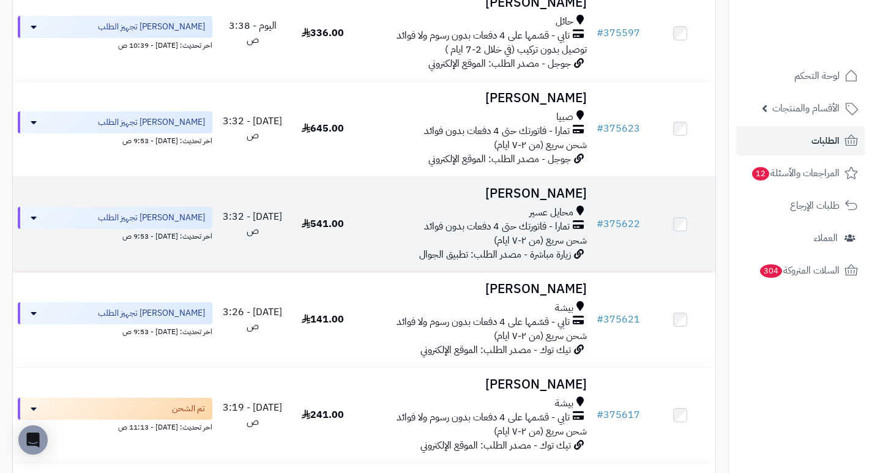
click at [576, 201] on h3 "[PERSON_NAME]" at bounding box center [475, 194] width 224 height 14
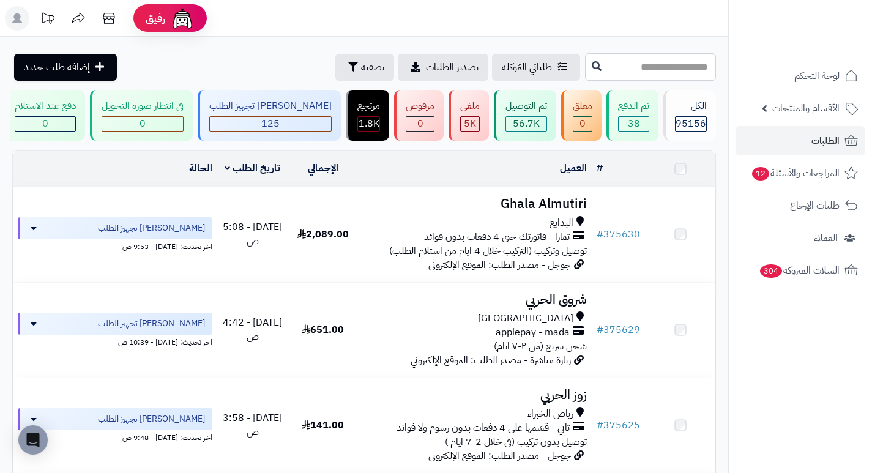
scroll to position [551, 0]
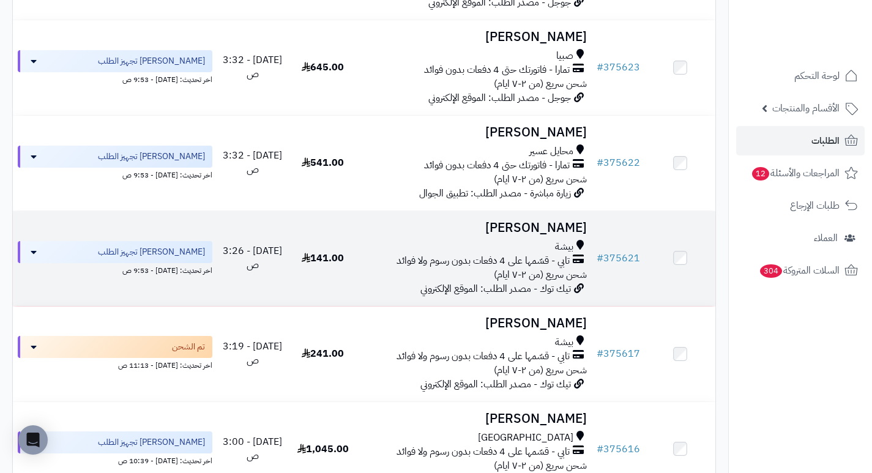
click at [555, 234] on h3 "[PERSON_NAME]" at bounding box center [475, 228] width 224 height 14
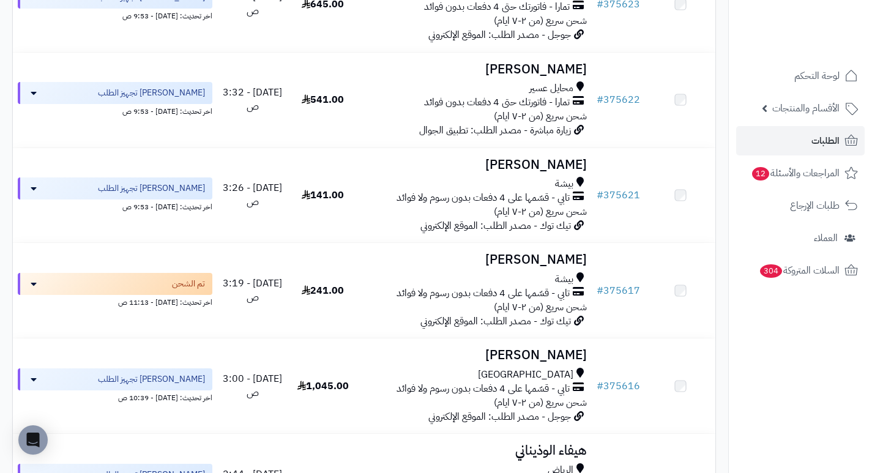
scroll to position [612, 0]
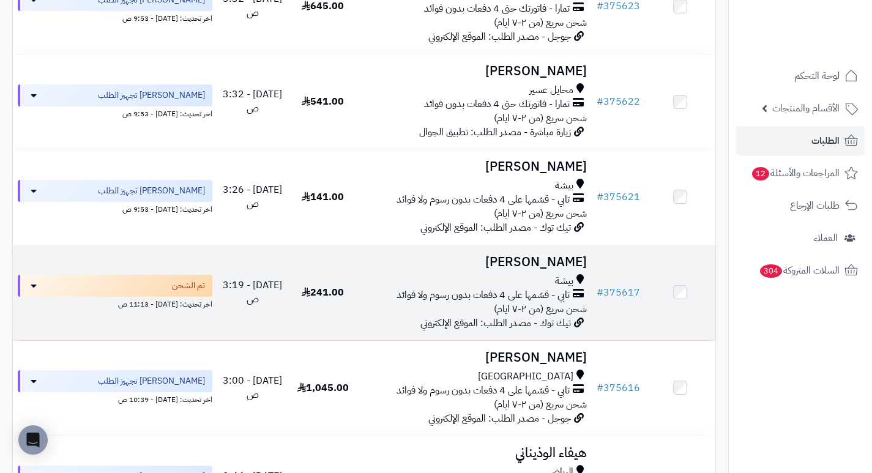
click at [558, 264] on h3 "[PERSON_NAME]" at bounding box center [475, 262] width 224 height 14
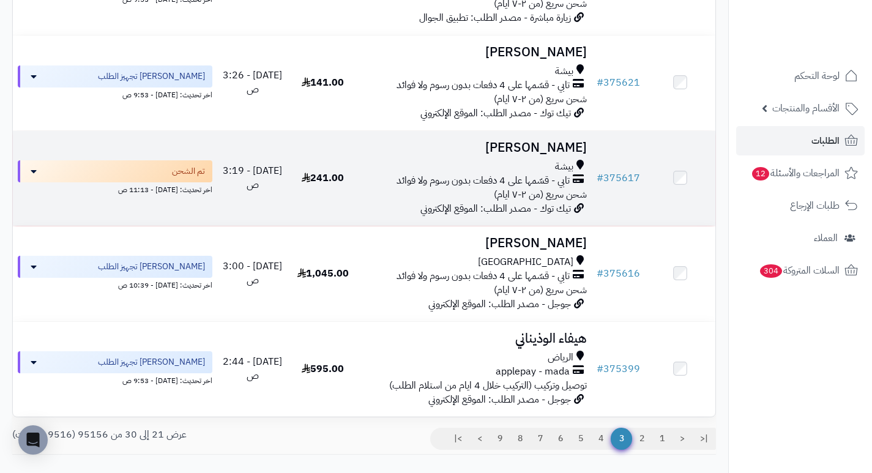
scroll to position [734, 0]
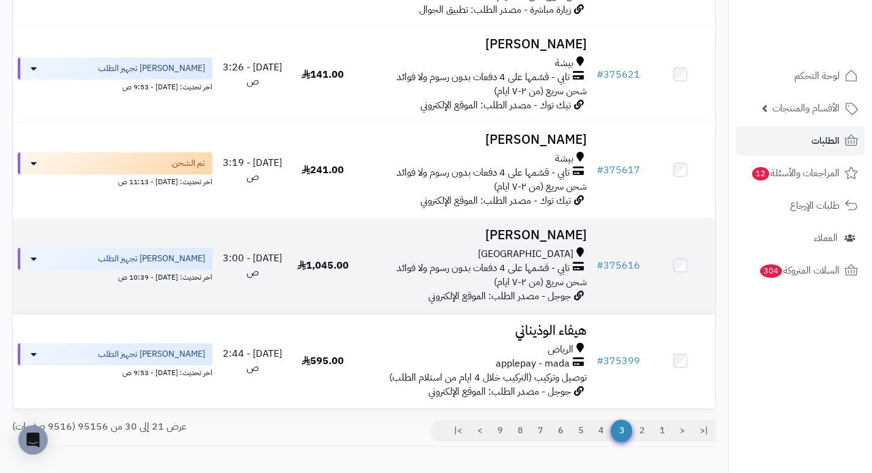
click at [564, 242] on h3 "[PERSON_NAME]" at bounding box center [475, 235] width 224 height 14
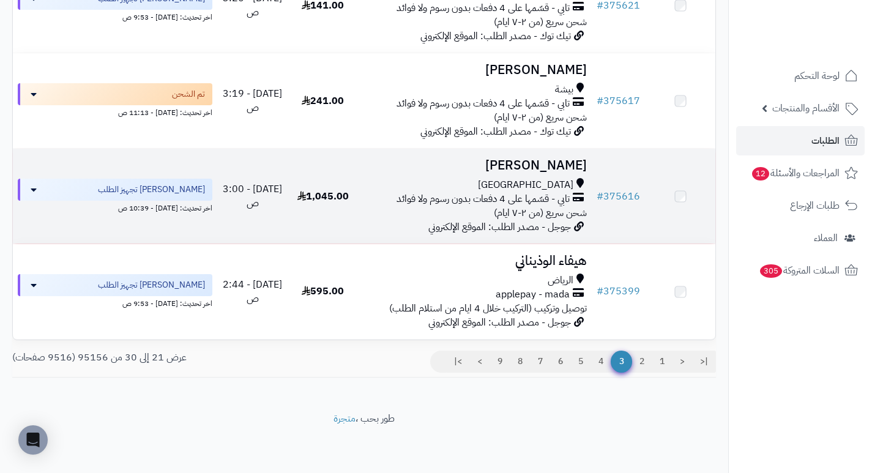
scroll to position [811, 0]
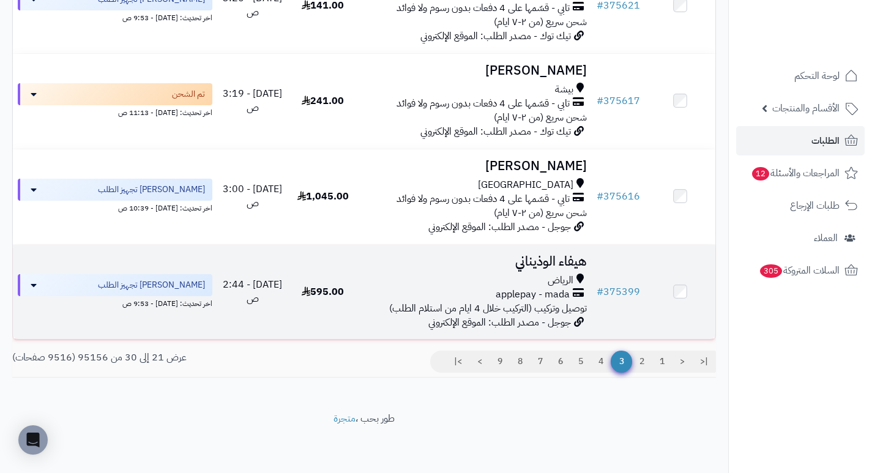
click at [570, 260] on h3 "هيفاء الوذيناني" at bounding box center [475, 262] width 224 height 14
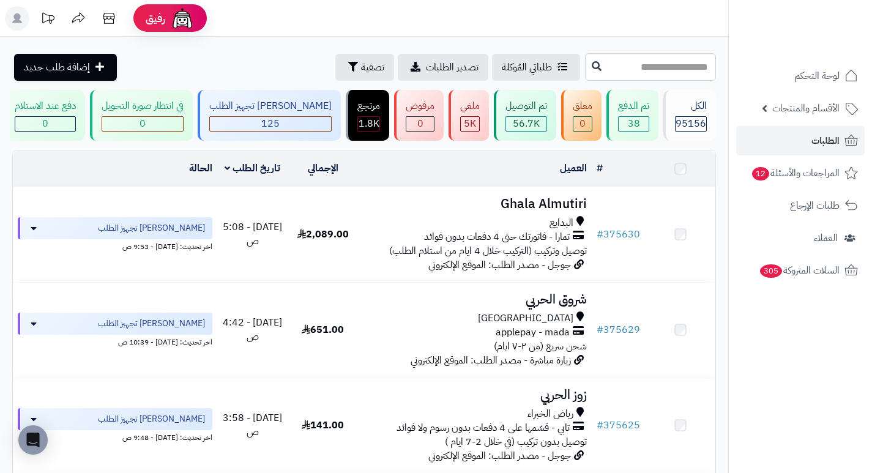
scroll to position [811, 0]
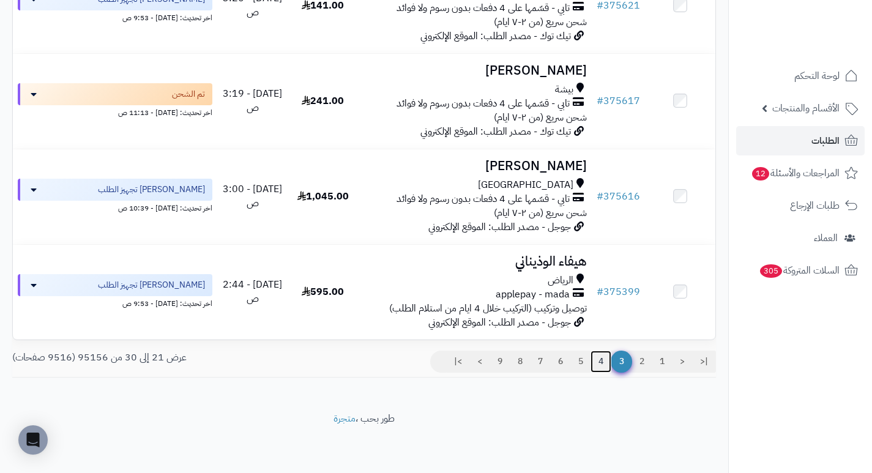
click at [599, 369] on link "4" at bounding box center [601, 362] width 21 height 22
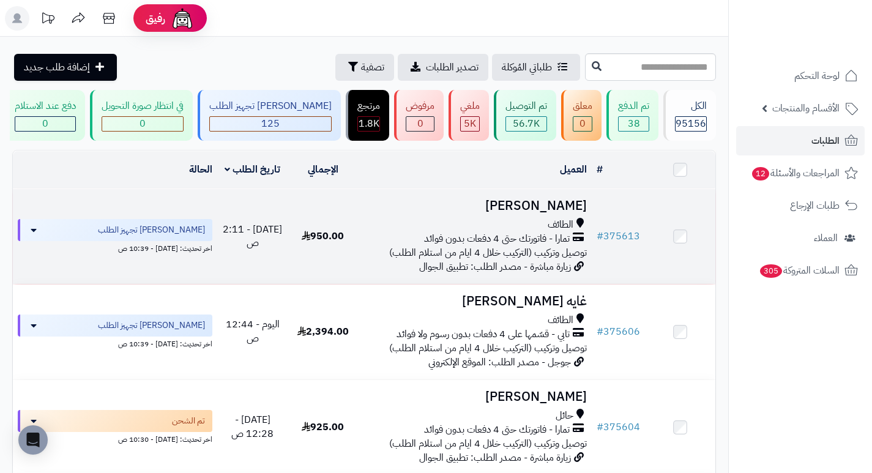
click at [558, 213] on h3 "[PERSON_NAME]" at bounding box center [475, 206] width 224 height 14
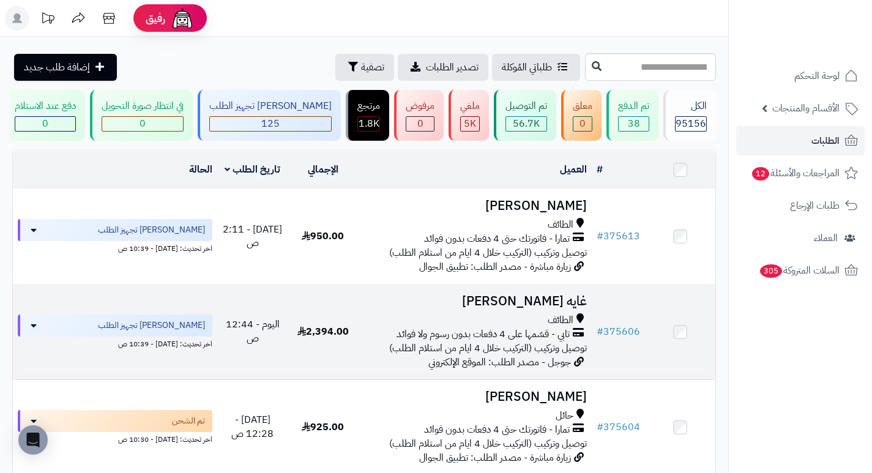
click at [553, 304] on h3 "غايه [PERSON_NAME]" at bounding box center [475, 301] width 224 height 14
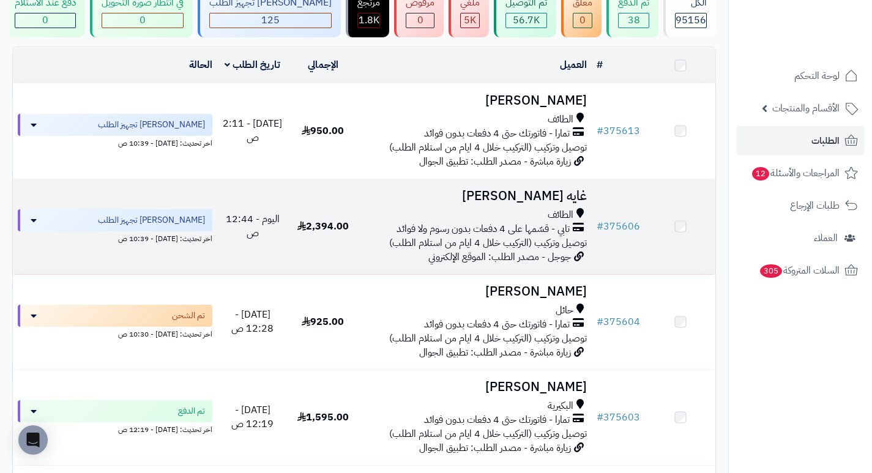
scroll to position [122, 0]
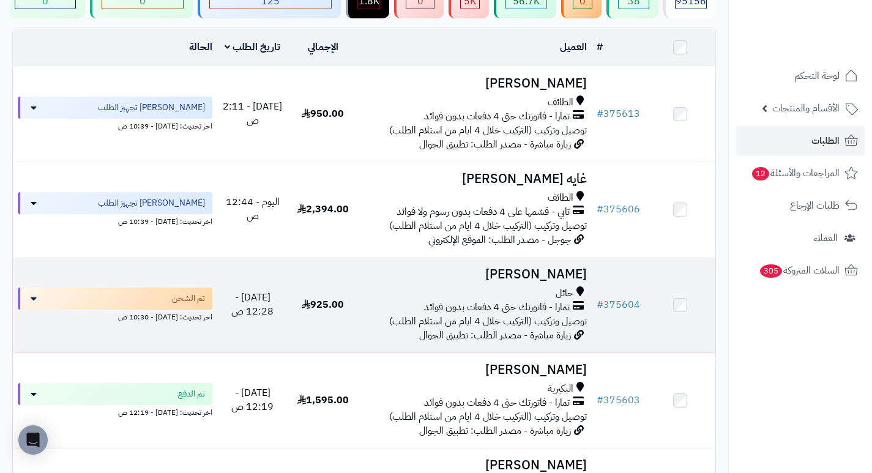
click at [574, 277] on h3 "[PERSON_NAME]" at bounding box center [475, 274] width 224 height 14
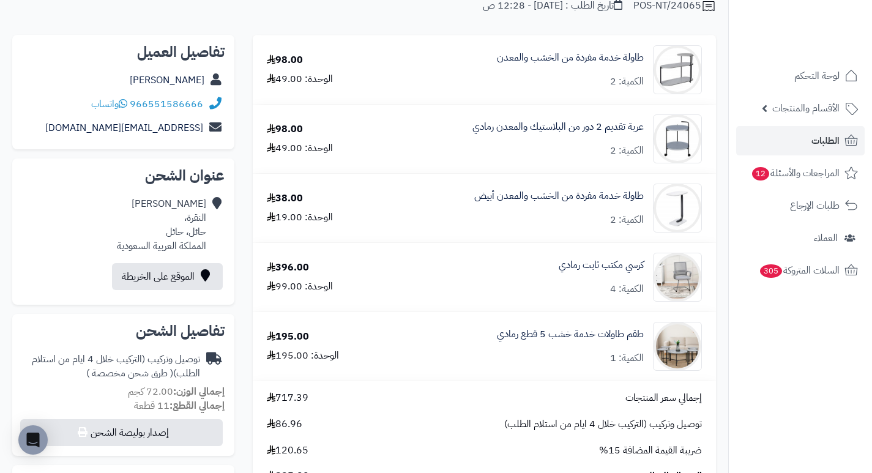
scroll to position [184, 0]
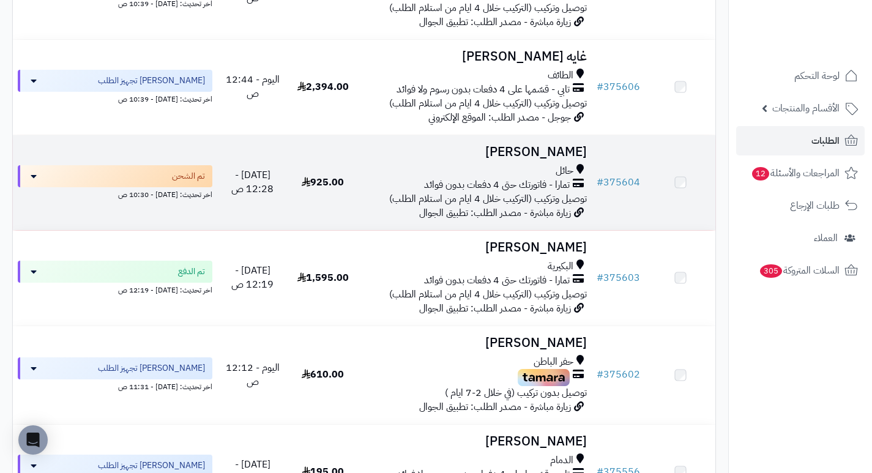
scroll to position [245, 0]
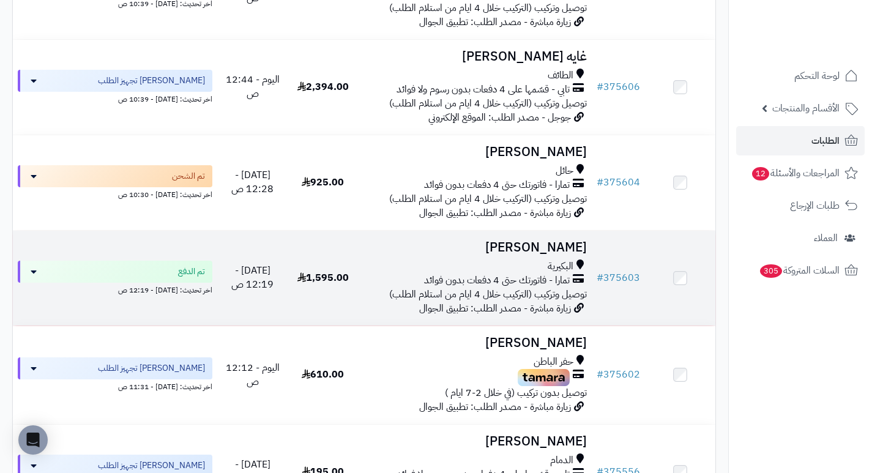
click at [573, 253] on h3 "[PERSON_NAME]" at bounding box center [475, 248] width 224 height 14
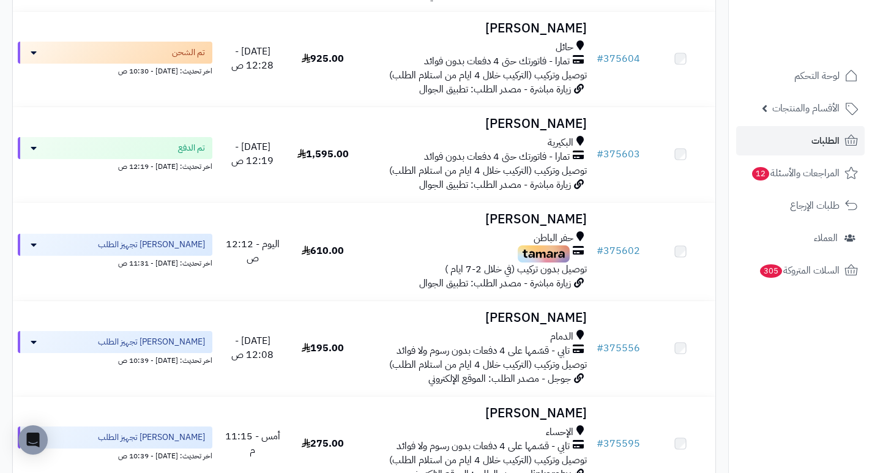
scroll to position [367, 0]
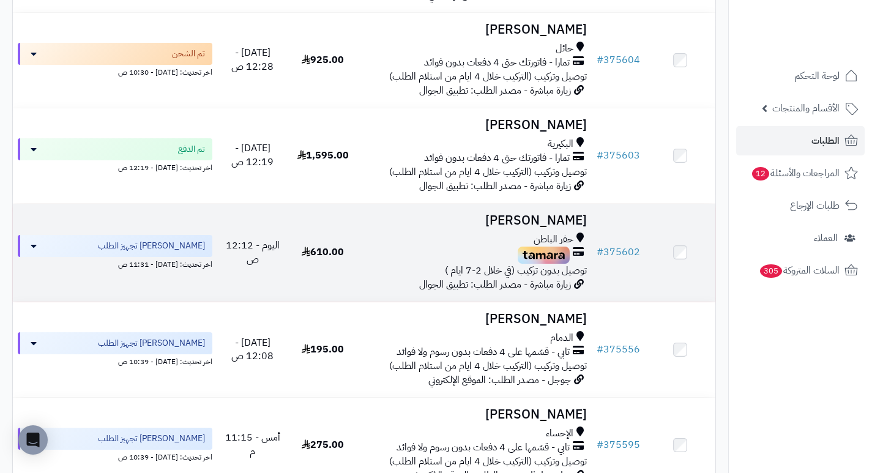
click at [566, 225] on h3 "[PERSON_NAME]" at bounding box center [475, 221] width 224 height 14
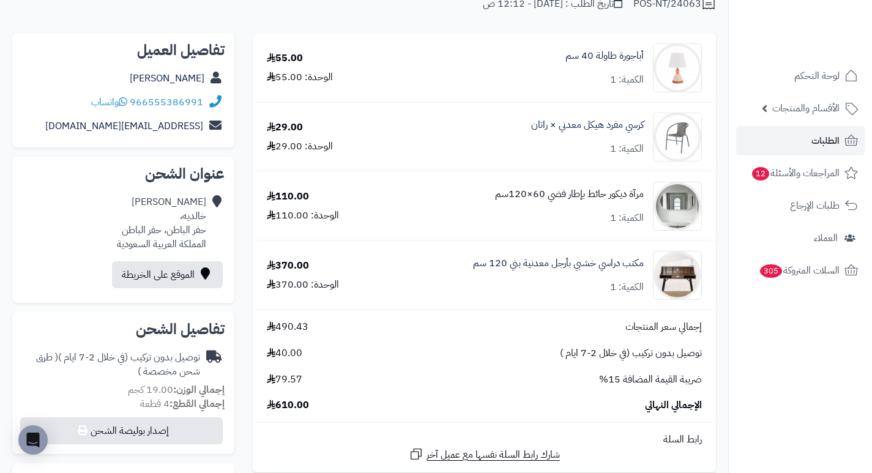
scroll to position [122, 0]
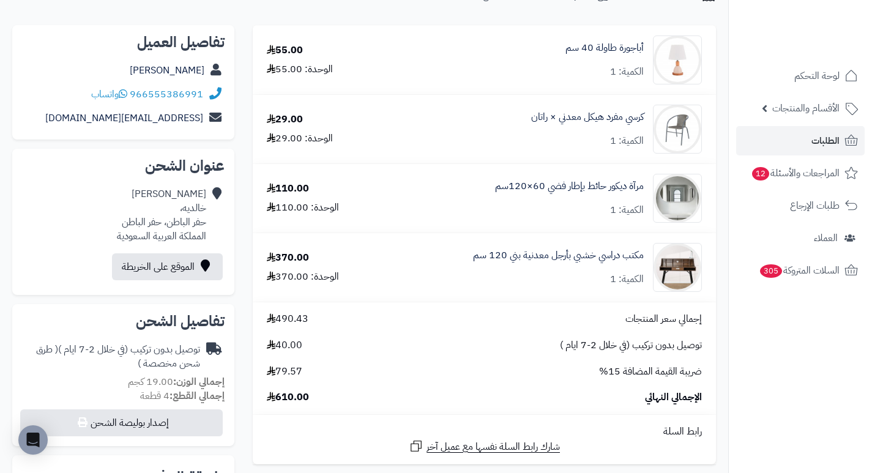
drag, startPoint x: 498, startPoint y: 187, endPoint x: 493, endPoint y: 133, distance: 53.4
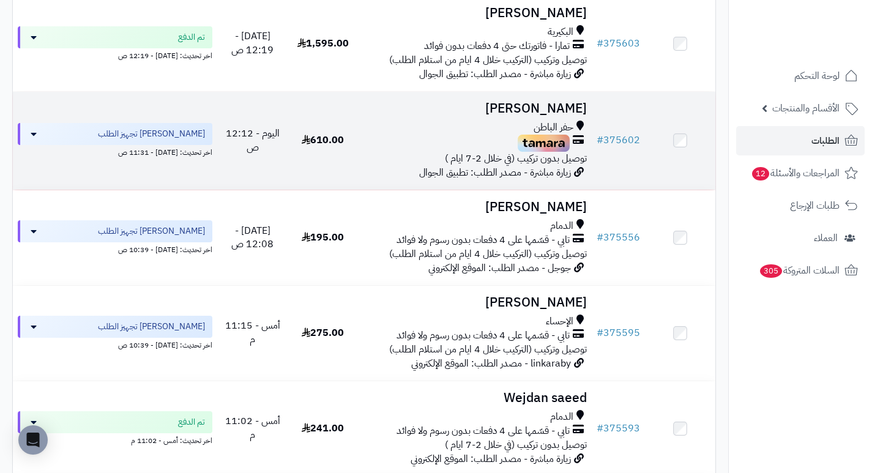
scroll to position [490, 0]
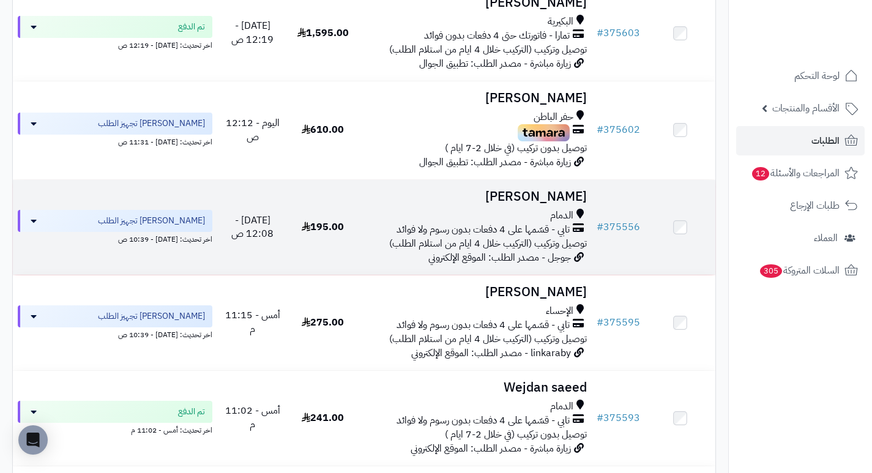
click at [552, 204] on h3 "[PERSON_NAME]" at bounding box center [475, 197] width 224 height 14
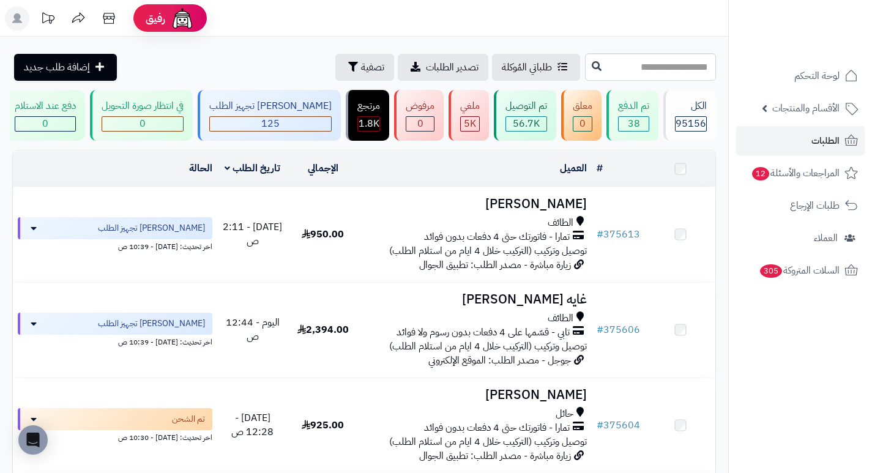
scroll to position [490, 0]
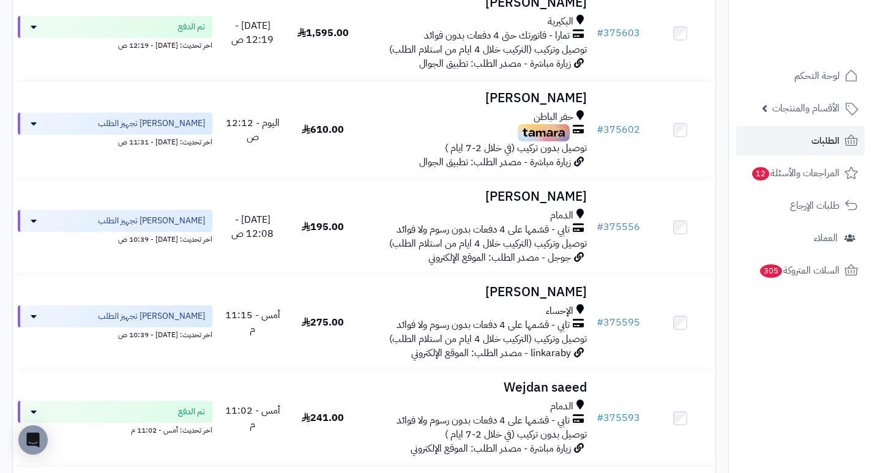
click at [558, 299] on h3 "[PERSON_NAME]" at bounding box center [475, 292] width 224 height 14
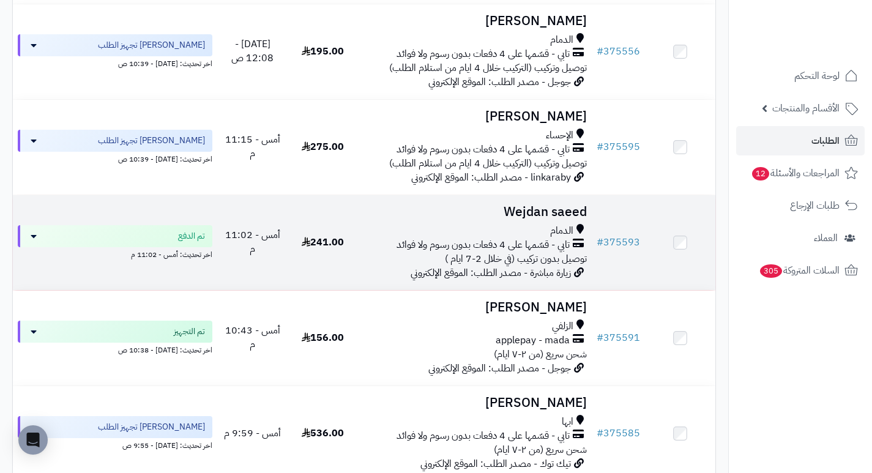
scroll to position [673, 0]
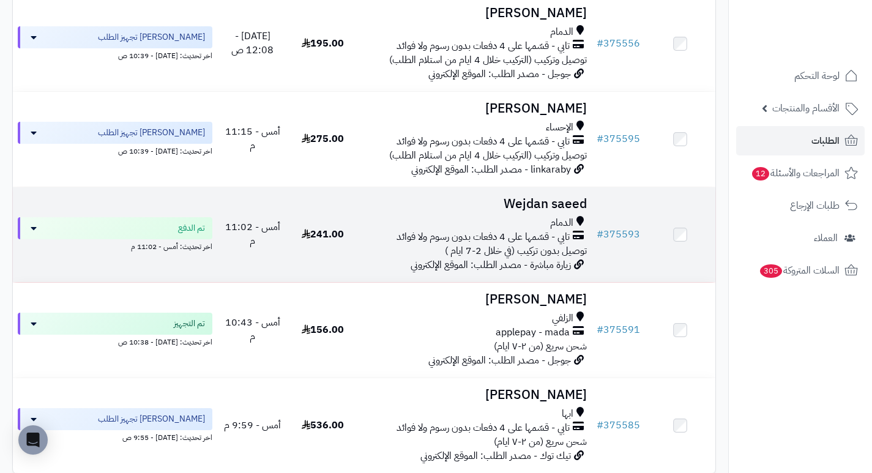
click at [547, 210] on h3 "Wejdan saeed" at bounding box center [475, 204] width 224 height 14
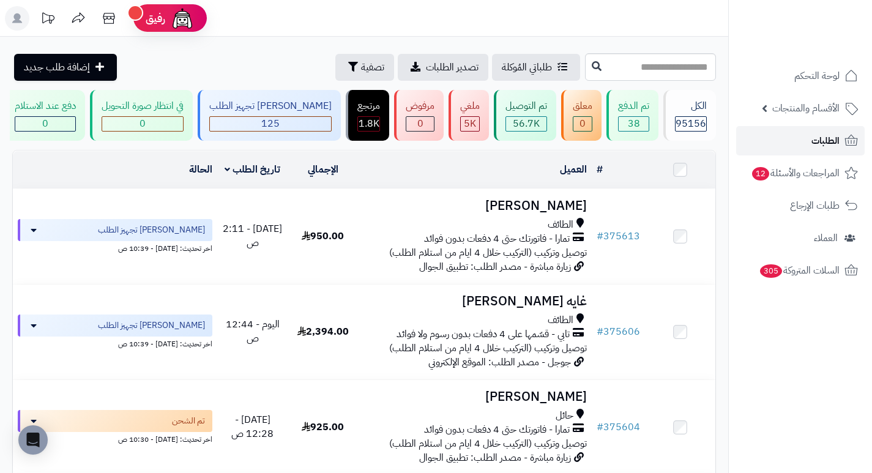
click at [816, 143] on span "الطلبات" at bounding box center [826, 140] width 28 height 17
